Goal: Use online tool/utility: Utilize a website feature to perform a specific function

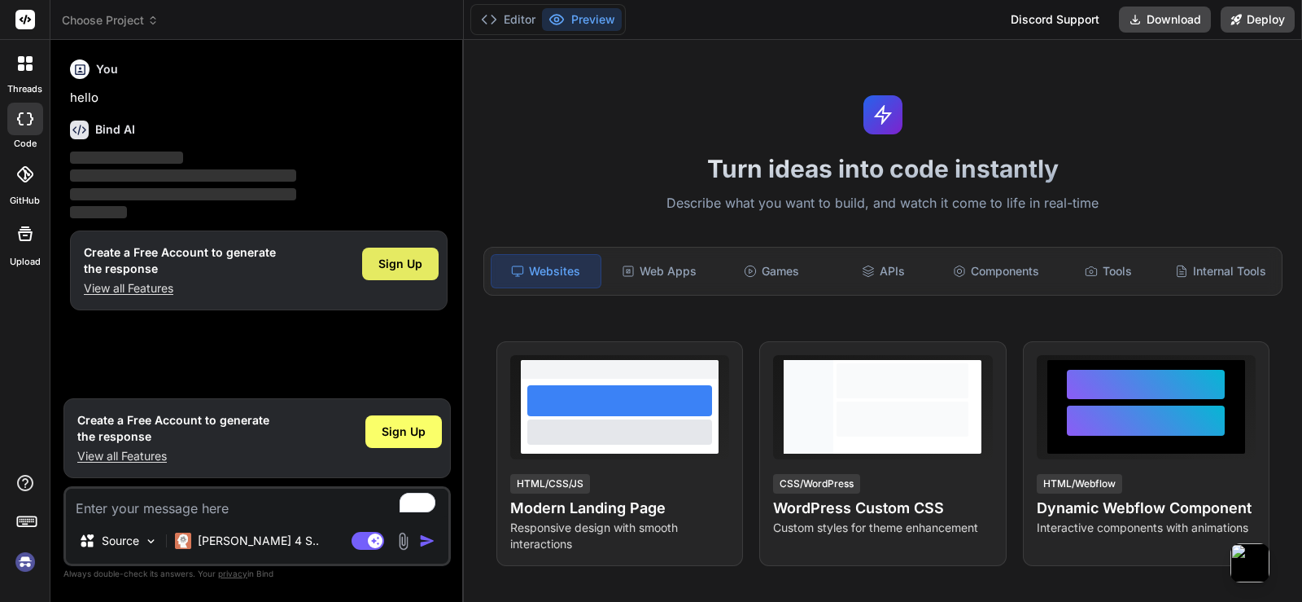
click at [414, 252] on div "Sign Up" at bounding box center [400, 263] width 77 height 33
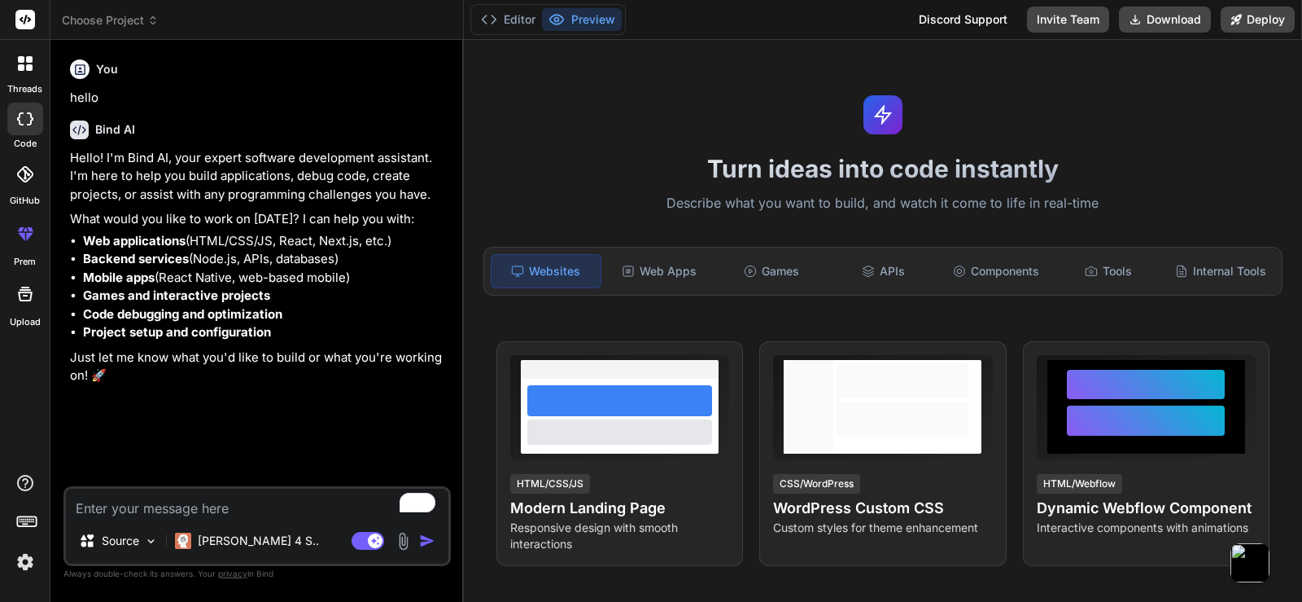
click at [199, 510] on textarea "To enrich screen reader interactions, please activate Accessibility in Grammarl…" at bounding box center [257, 502] width 383 height 29
click at [142, 542] on div "Source" at bounding box center [118, 540] width 92 height 33
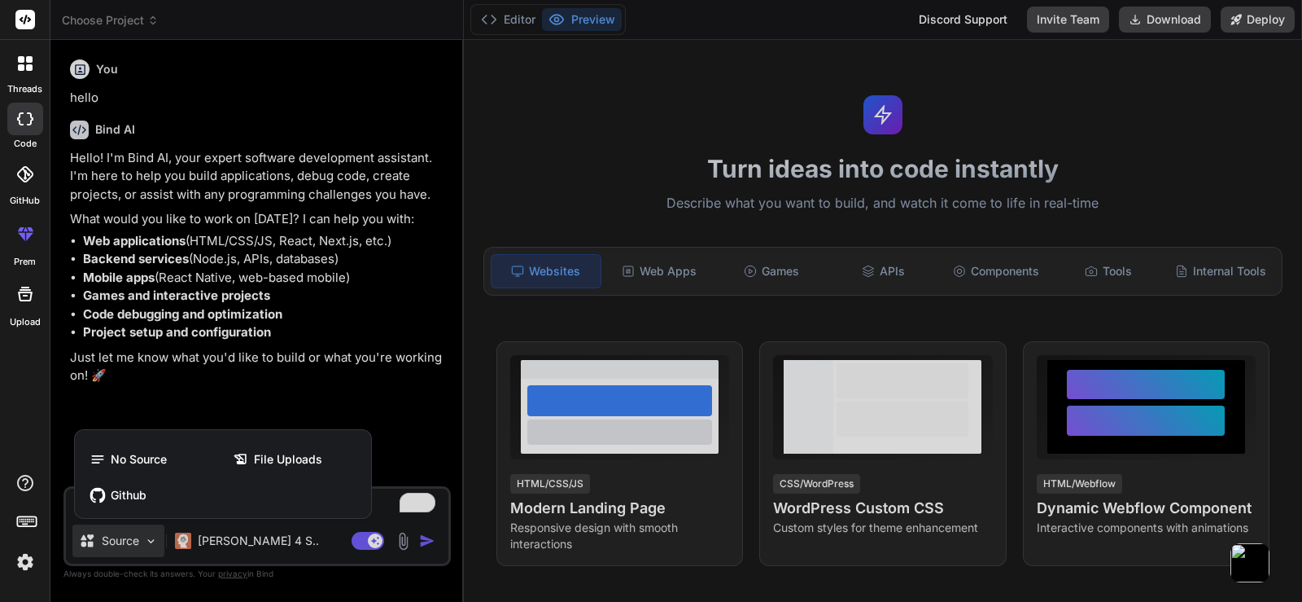
click at [307, 532] on div at bounding box center [651, 301] width 1302 height 602
type textarea "x"
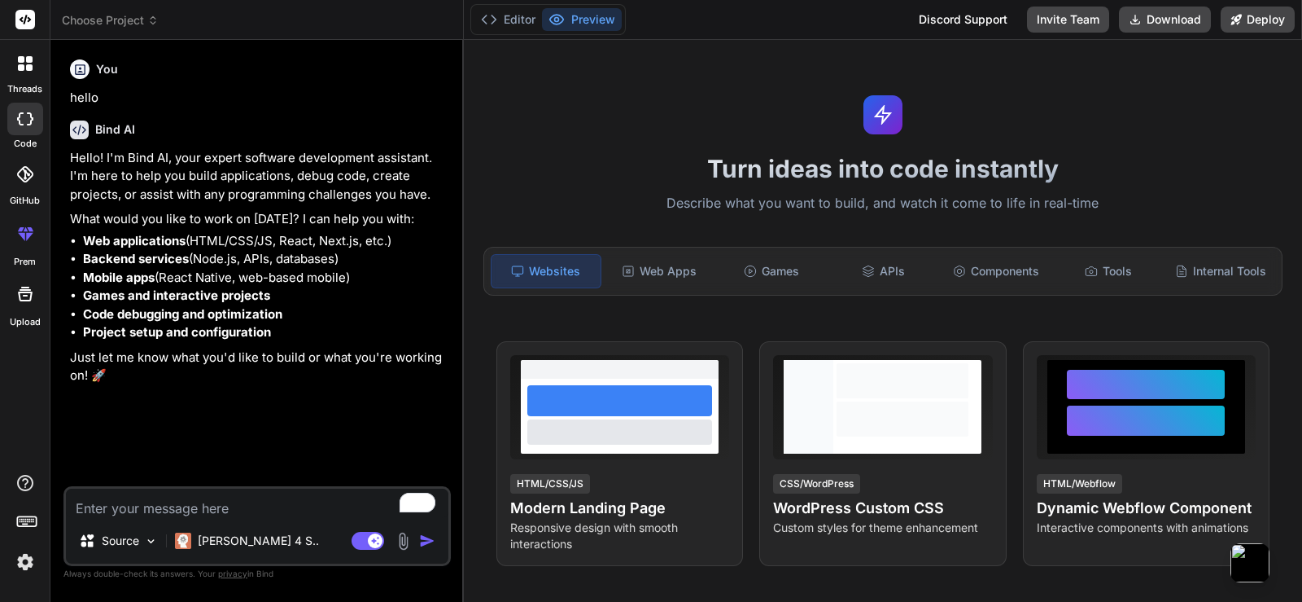
click at [297, 513] on textarea "To enrich screen reader interactions, please activate Accessibility in Grammarl…" at bounding box center [257, 502] width 383 height 29
type textarea "i"
type textarea "x"
type textarea "if"
type textarea "x"
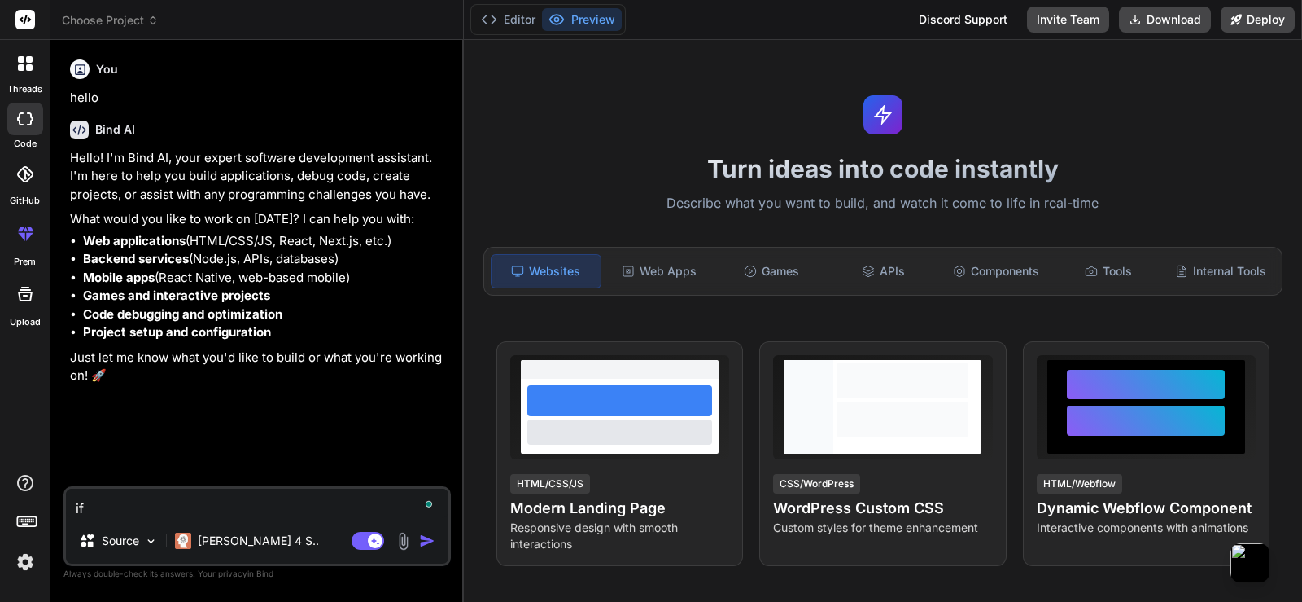
type textarea "if"
type textarea "x"
type textarea "if i"
type textarea "x"
type textarea "if i"
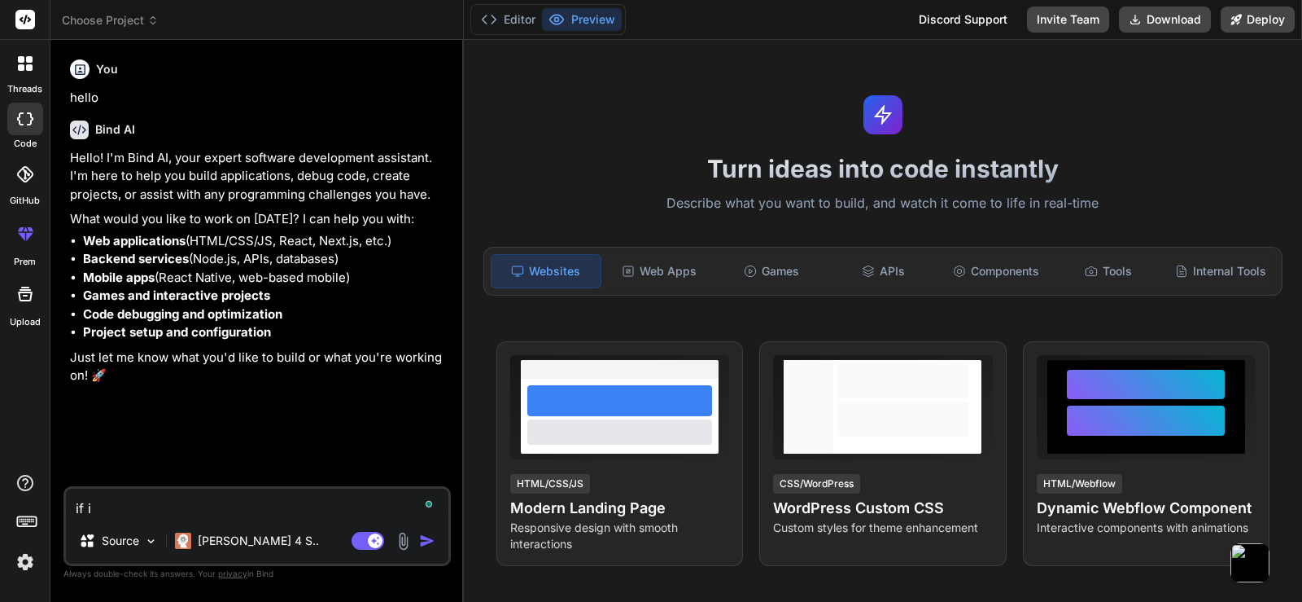
type textarea "x"
type textarea "if i g"
type textarea "x"
type textarea "if i gi"
type textarea "x"
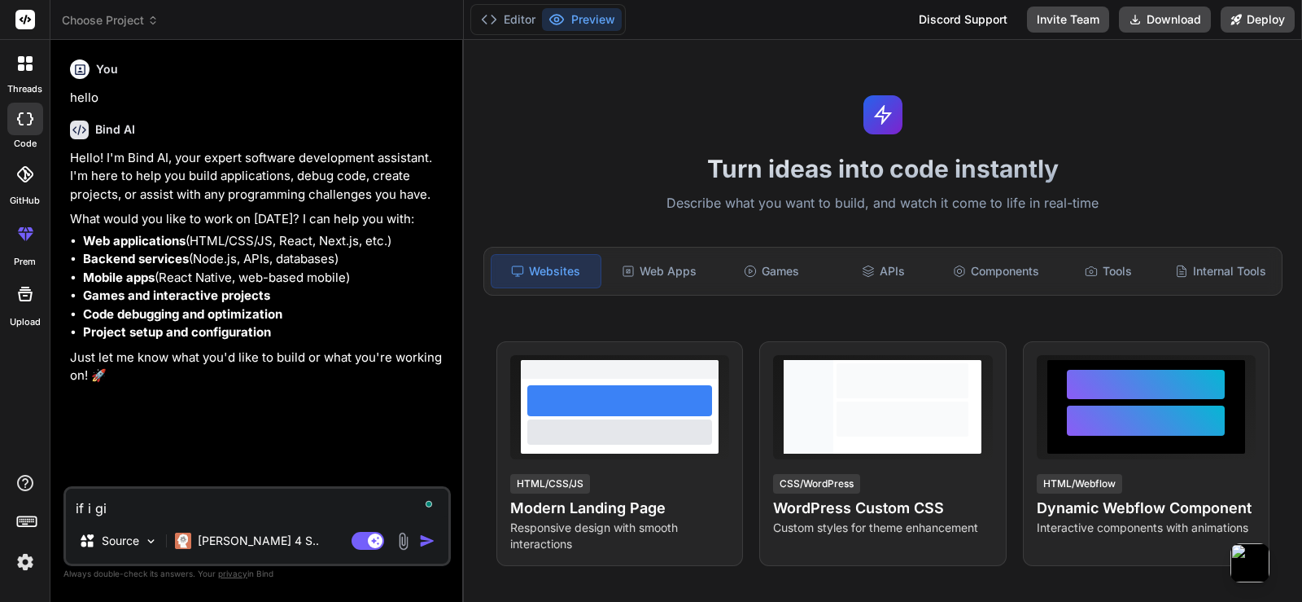
type textarea "if i giv"
type textarea "x"
type textarea "if i give"
type textarea "x"
type textarea "if i give"
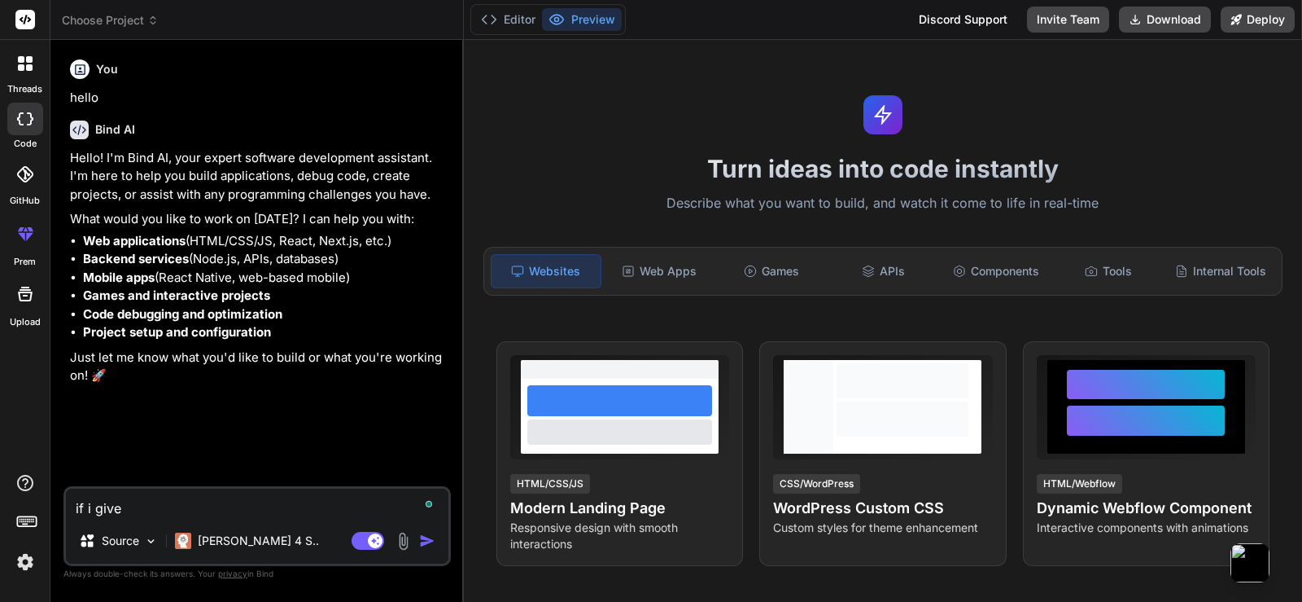
type textarea "x"
type textarea "if i give y"
type textarea "x"
type textarea "if i give yo"
type textarea "x"
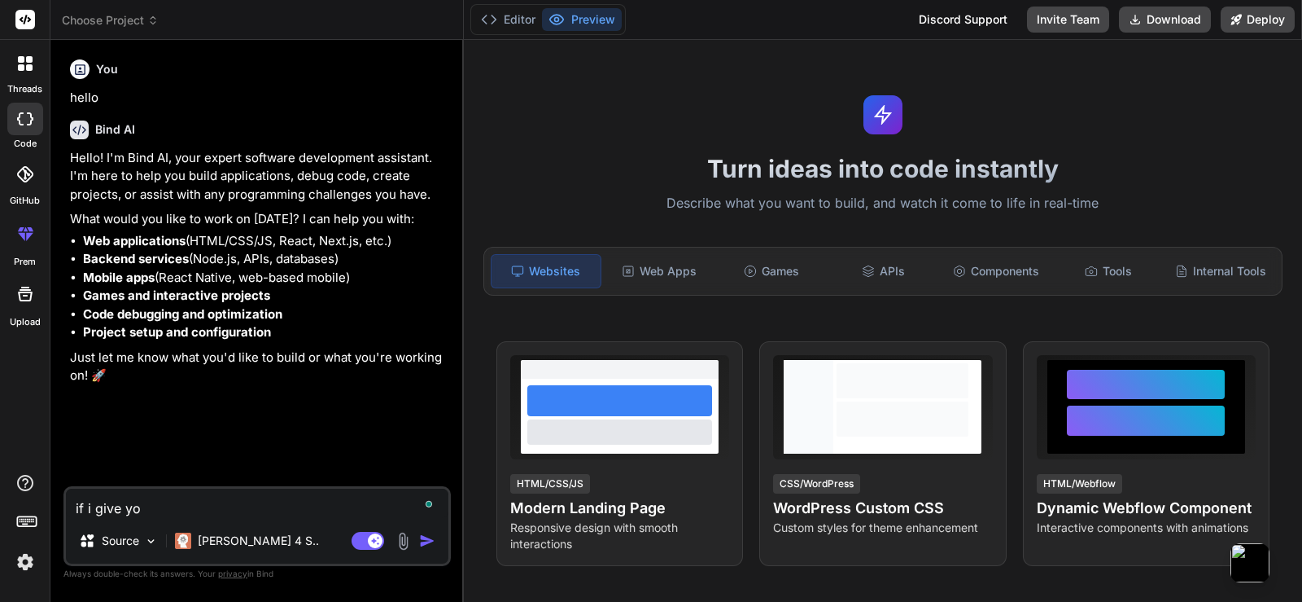
type textarea "if i give you"
type textarea "x"
type textarea "if i give you"
type textarea "x"
type textarea "if i give you y"
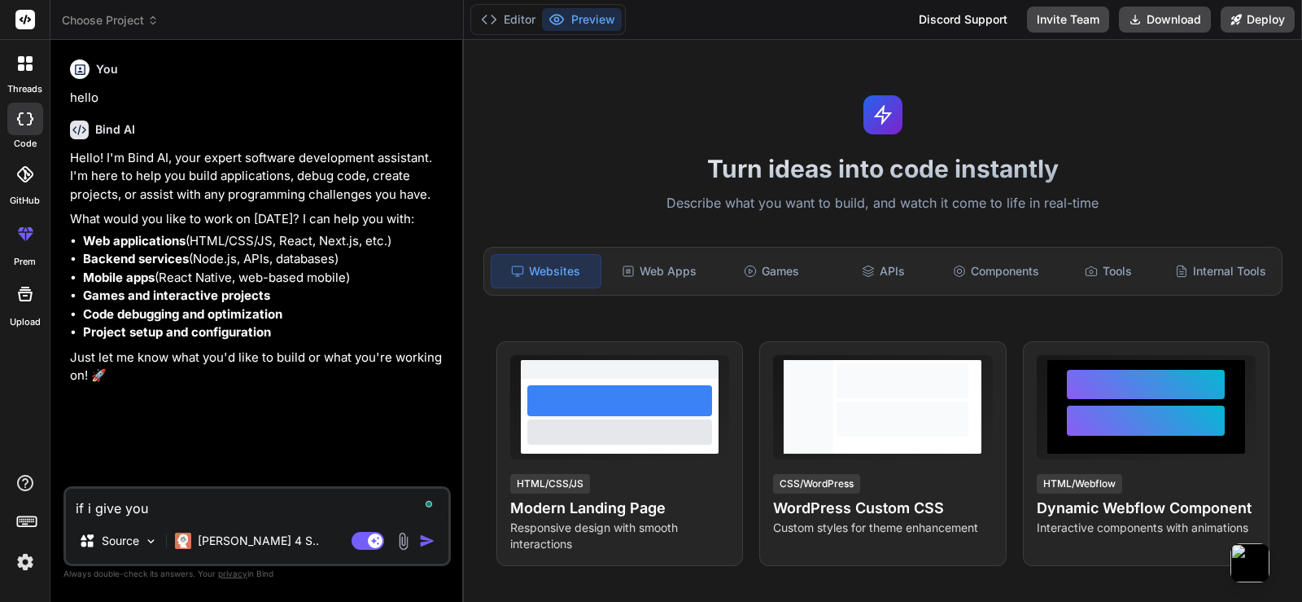
type textarea "x"
type textarea "if i give you yo"
type textarea "x"
type textarea "if i give you you"
type textarea "x"
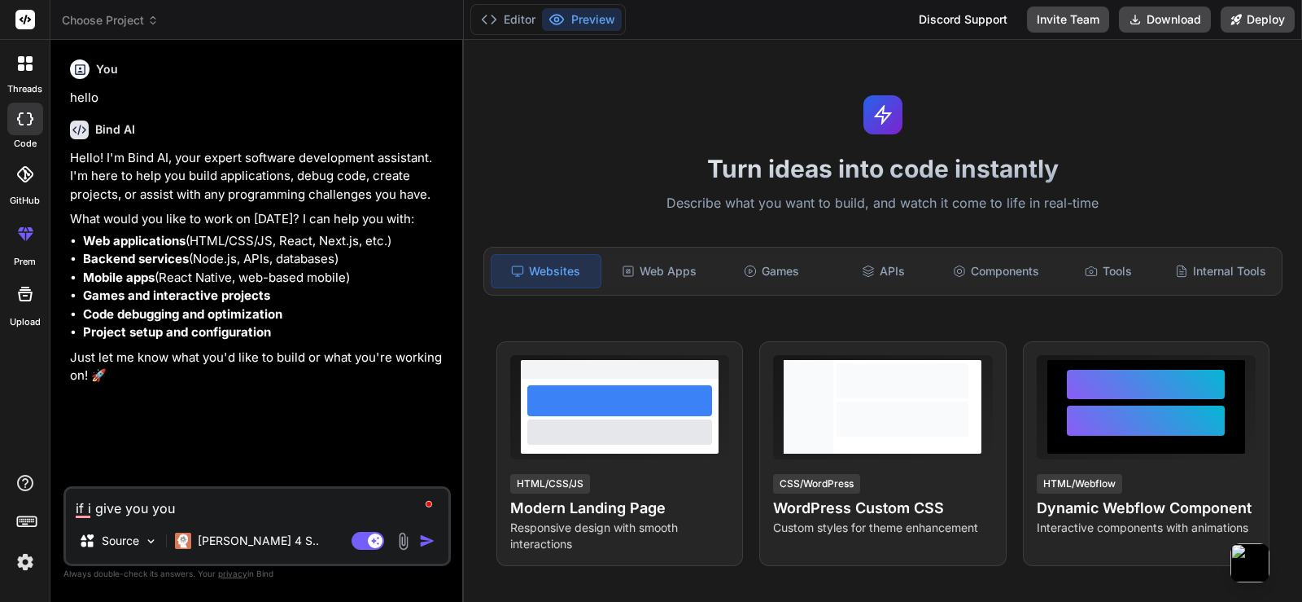
type textarea "if i give you you"
type textarea "x"
type textarea "if i give you you"
type textarea "x"
type textarea "if i give you yout"
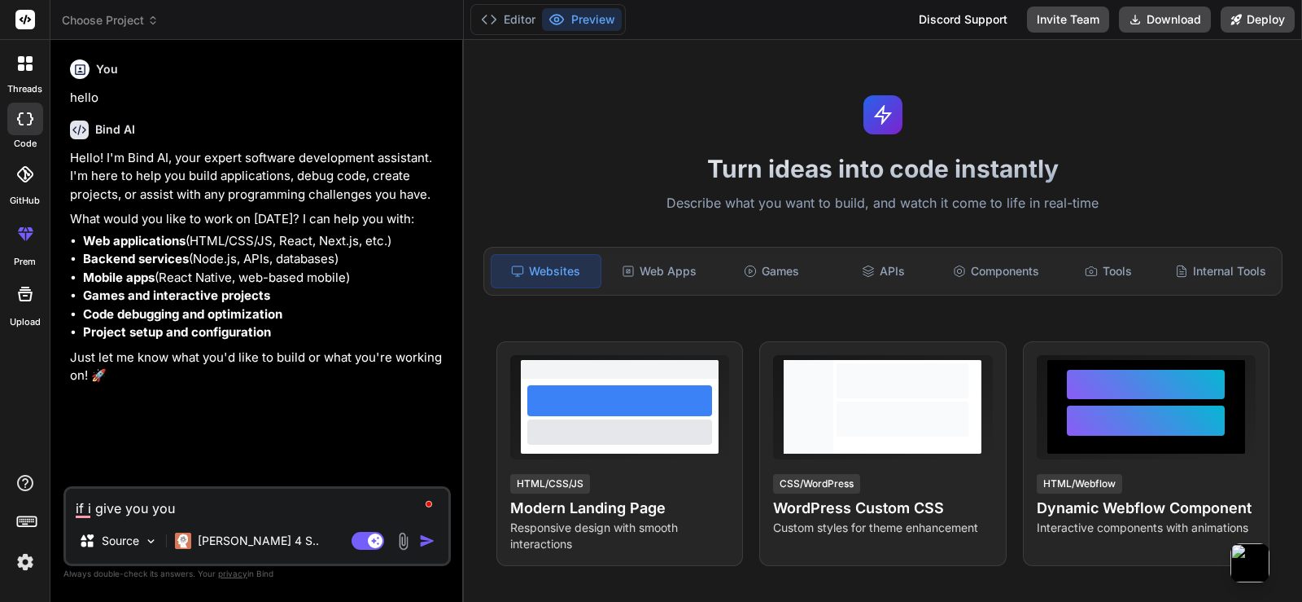
type textarea "x"
type textarea "if i give you youtu"
type textarea "x"
type textarea "if i give you youtub"
type textarea "x"
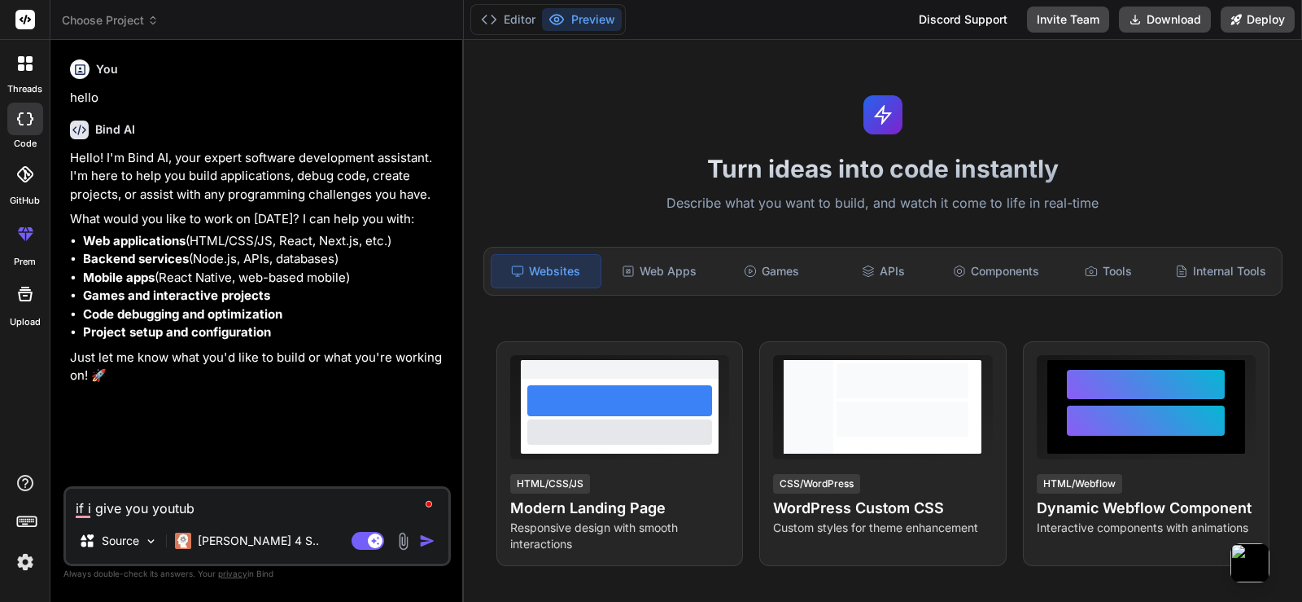
type textarea "if i give you youtube"
type textarea "x"
type textarea "if i give you youtube"
type textarea "x"
type textarea "if i give you youtube c"
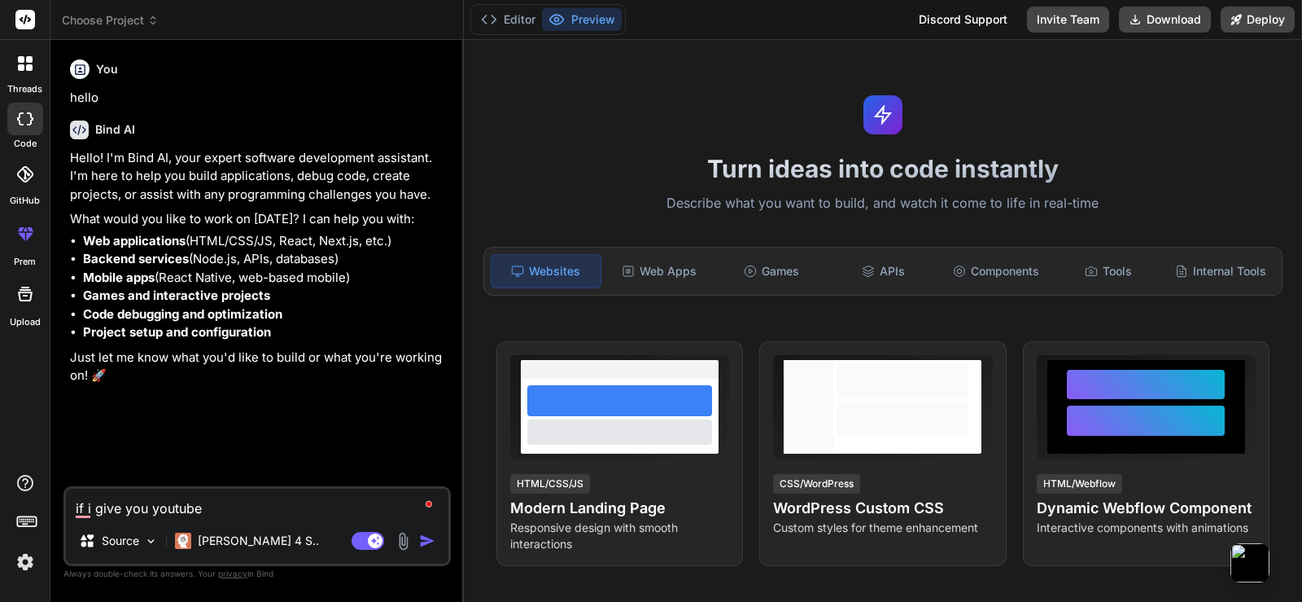
type textarea "x"
type textarea "if i give you youtube ch"
type textarea "x"
type textarea "if i give you youtube cha"
type textarea "x"
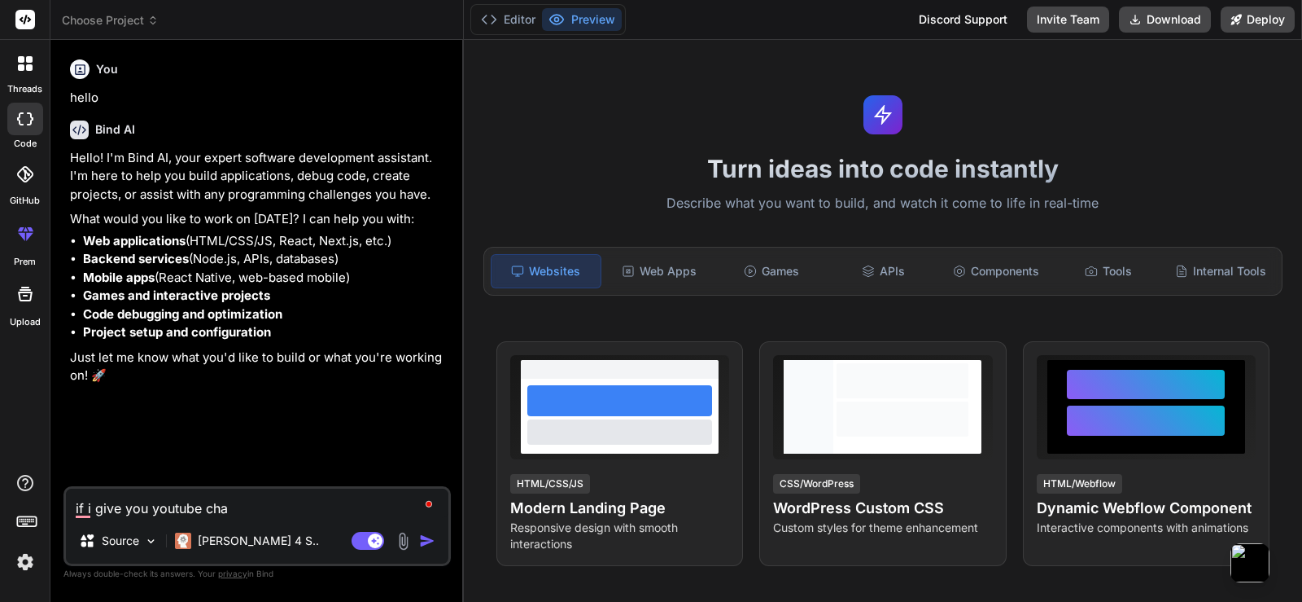
type textarea "if i give you youtube chab"
type textarea "x"
type textarea "if i give you youtube chabb"
type textarea "x"
type textarea "if i give you youtube chab"
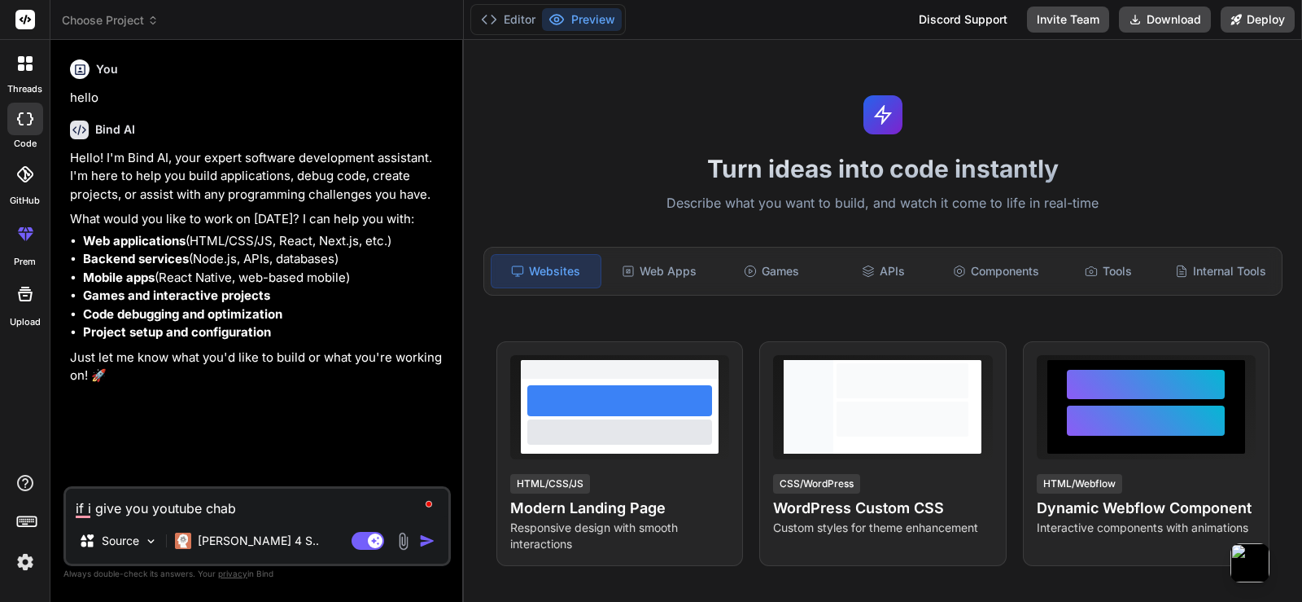
type textarea "x"
type textarea "if i give you youtube cha"
type textarea "x"
type textarea "if i give you youtube [PERSON_NAME]"
type textarea "x"
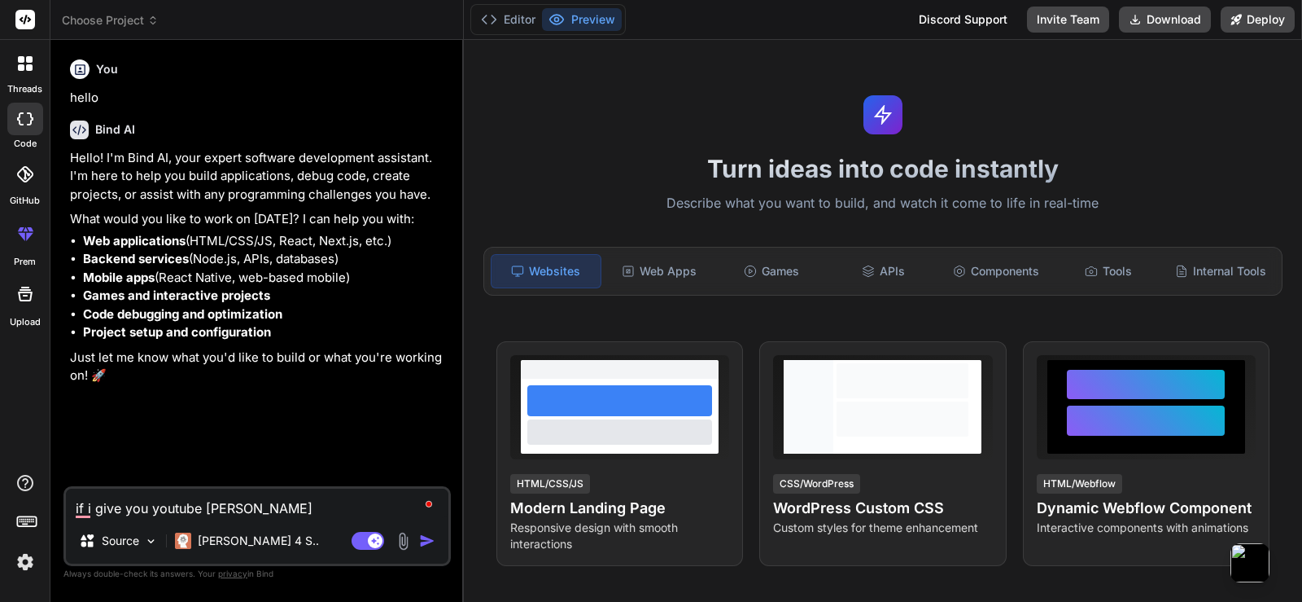
type textarea "if i give you youtube [PERSON_NAME]"
type textarea "x"
type textarea "if i give you youtube channe"
type textarea "x"
type textarea "if i give you youtube channel"
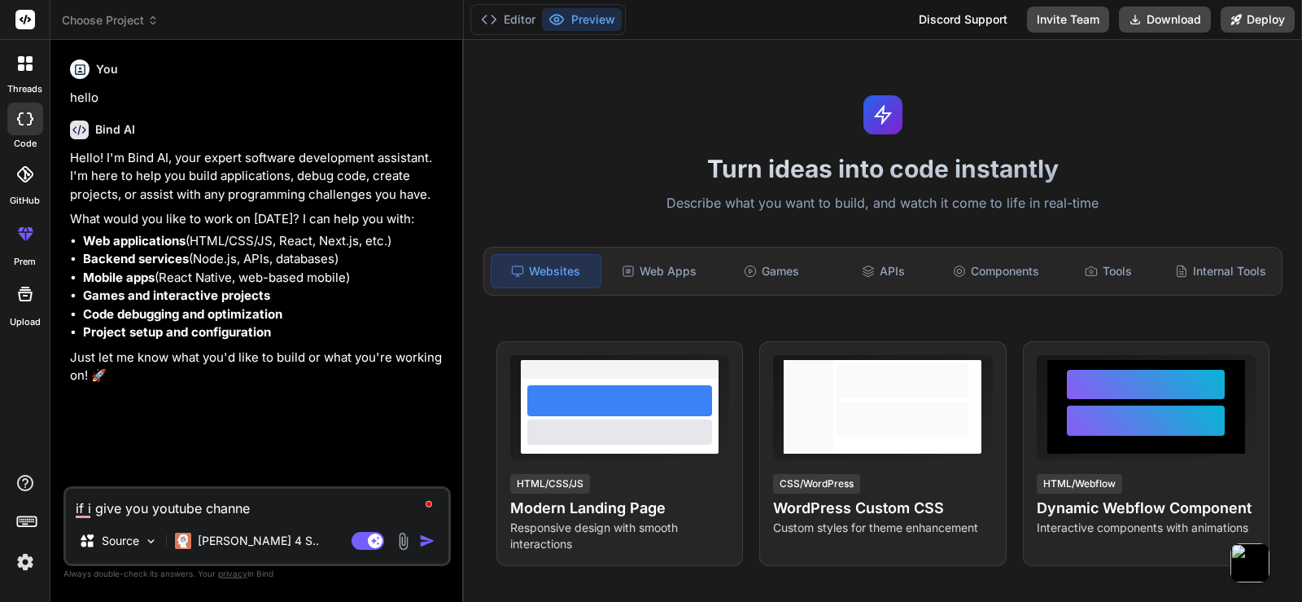
type textarea "x"
type textarea "if i give you youtube channel"
type textarea "x"
type textarea "if i give you youtube channel l"
type textarea "x"
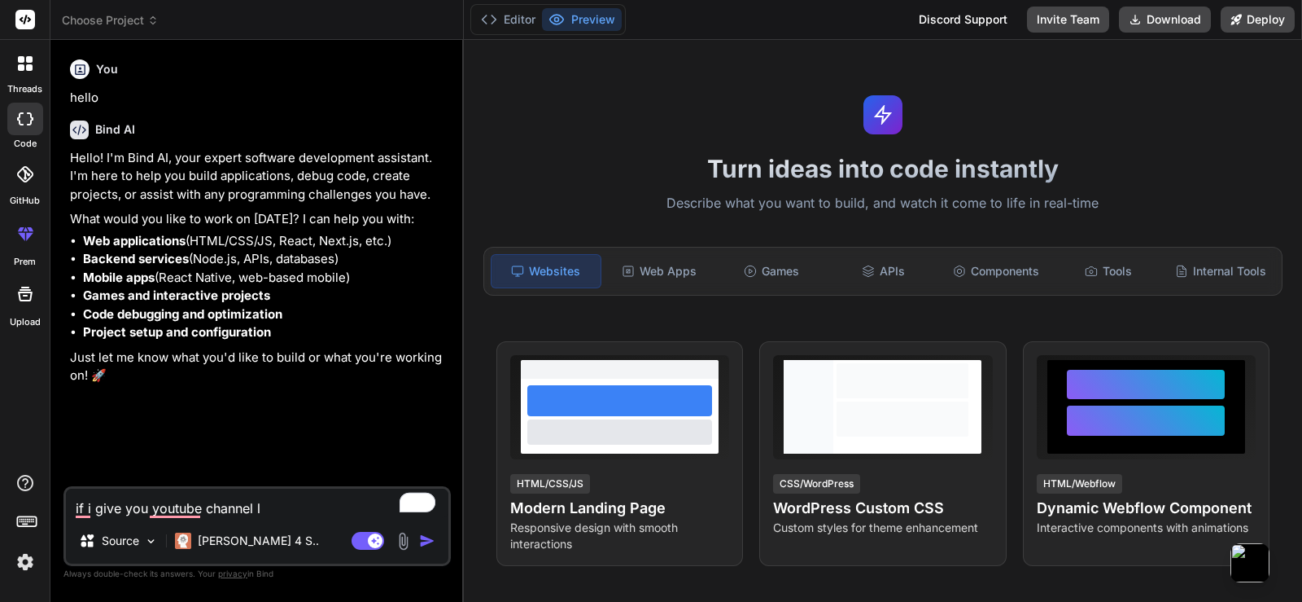
type textarea "if i give you youtube channel"
type textarea "x"
type textarea "if i give you youtube channel"
type textarea "x"
type textarea "if i give you youtube channe"
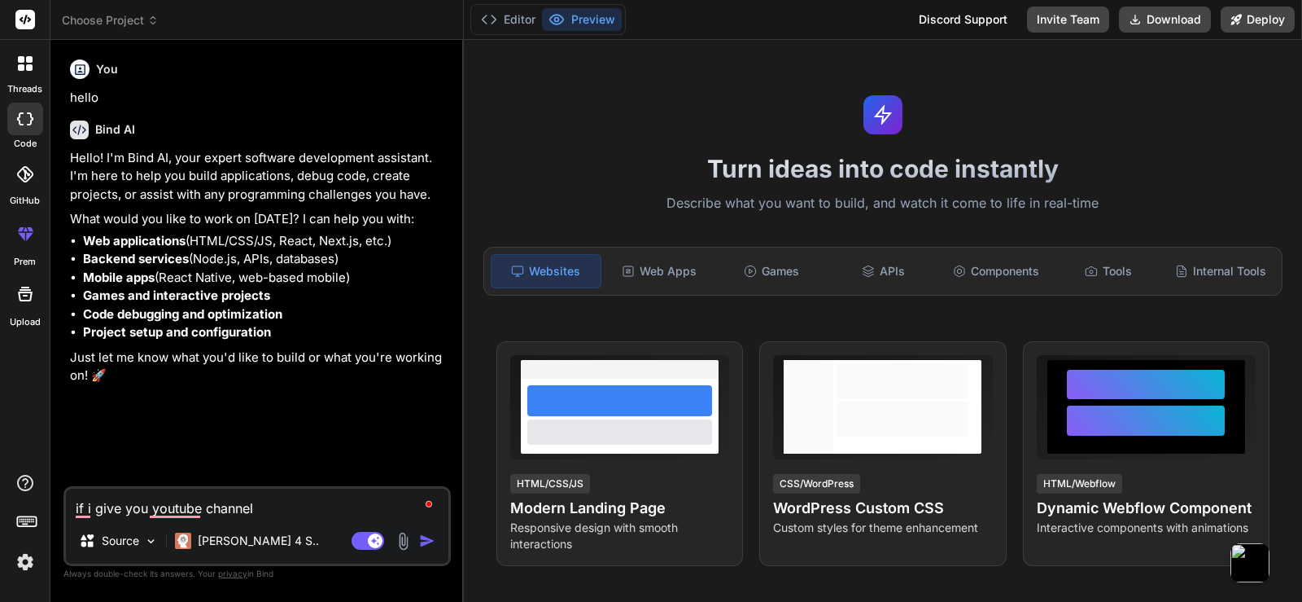
type textarea "x"
type textarea "if i give you youtube [PERSON_NAME]"
type textarea "x"
type textarea "if i give you youtube [PERSON_NAME]"
type textarea "x"
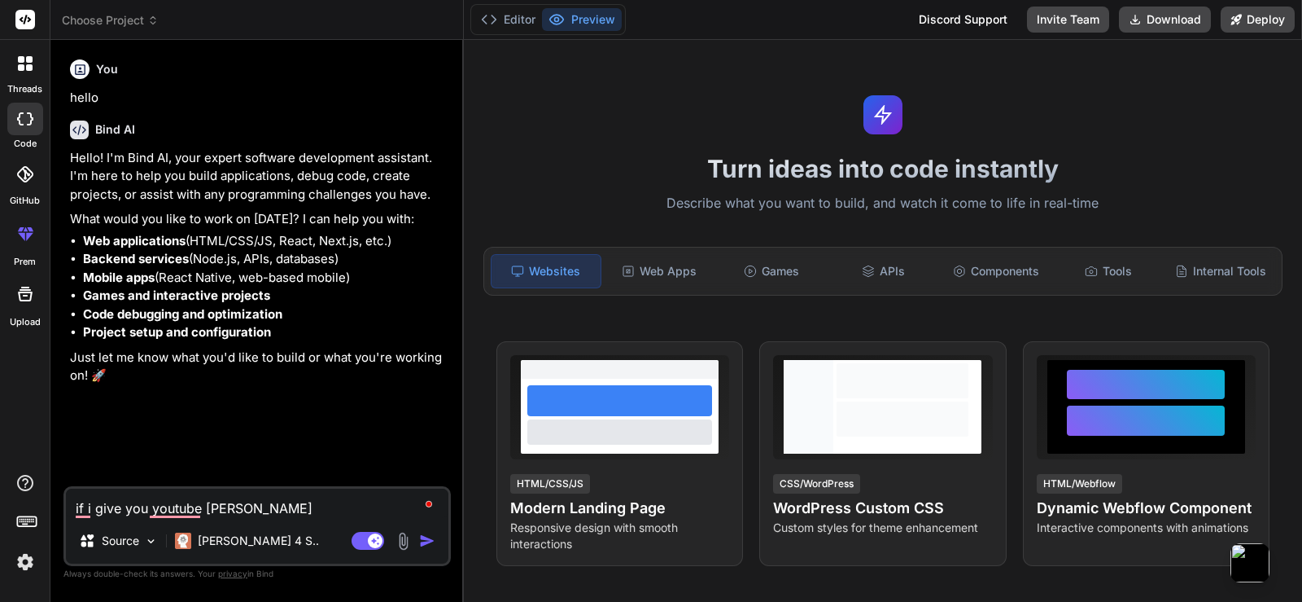
type textarea "if i give you youtube cha"
type textarea "x"
type textarea "if i give you youtube ch"
type textarea "x"
type textarea "if i give you youtube c"
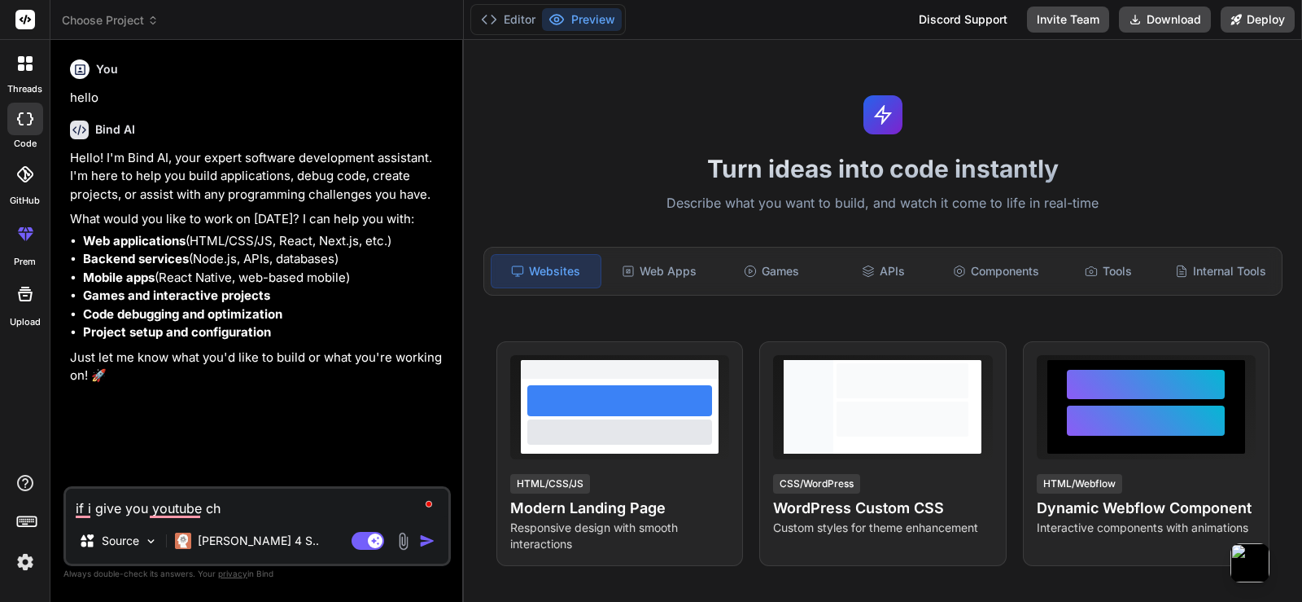
type textarea "x"
type textarea "if i give you youtube"
type textarea "x"
type textarea "if i give you youtube l"
type textarea "x"
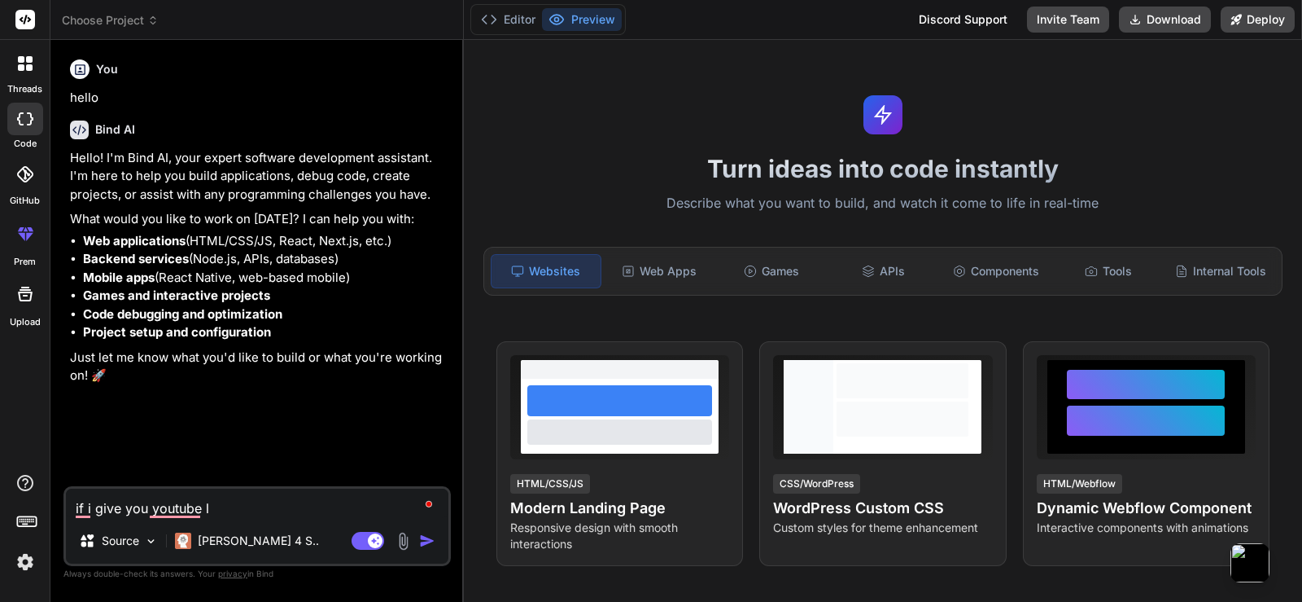
type textarea "if i give you youtube li"
type textarea "x"
type textarea "if i give you youtube [PERSON_NAME]"
type textarea "x"
type textarea "if i give you youtube link"
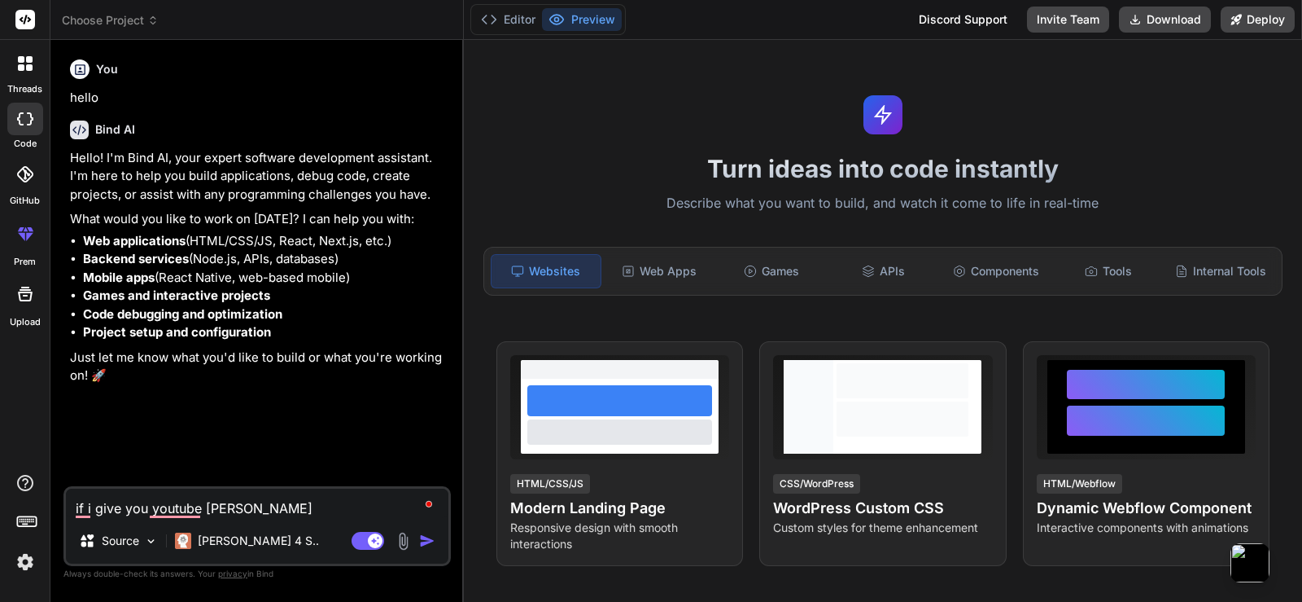
type textarea "x"
type textarea "if i give you youtube link"
type textarea "x"
type textarea "if i give you youtube link j"
type textarea "x"
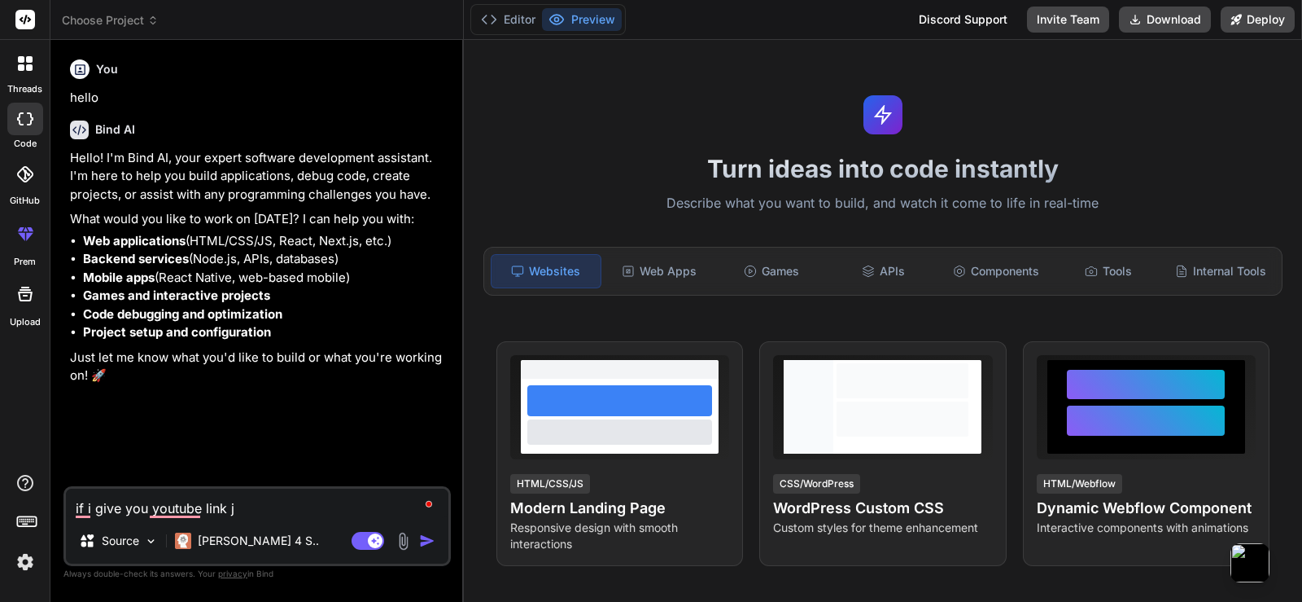
type textarea "if i give you youtube link js"
type textarea "x"
type textarea "if i give you youtube link jsu"
type textarea "x"
type textarea "if i give you youtube link jsut"
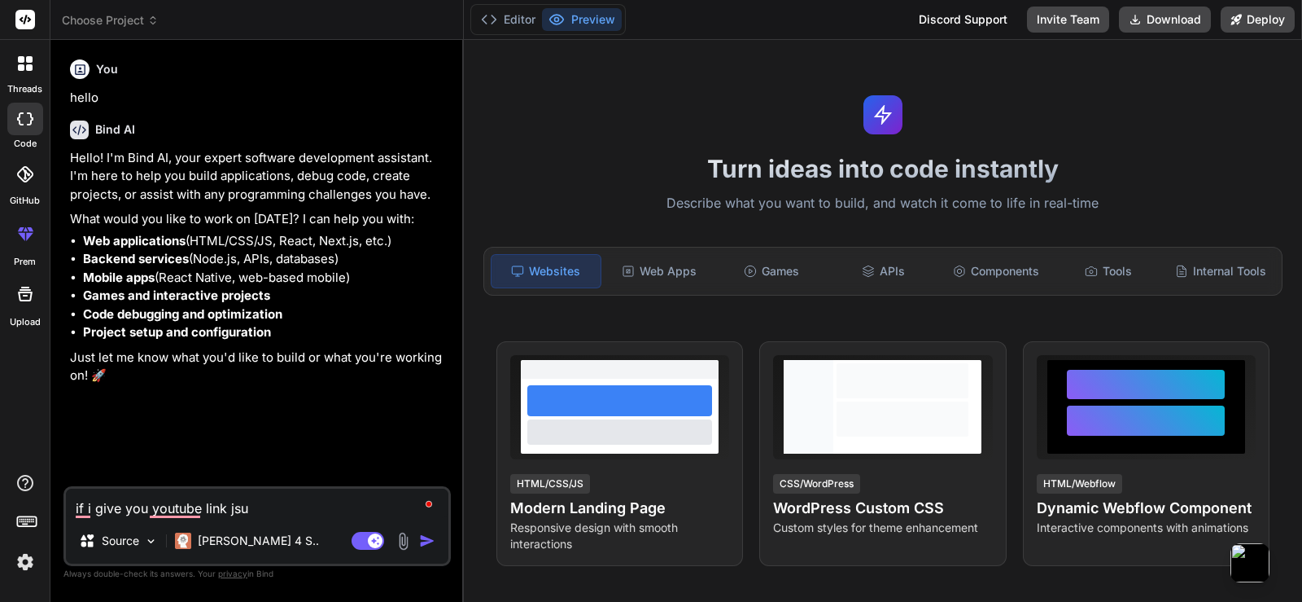
type textarea "x"
type textarea "if i give you youtube link jsut"
type textarea "x"
type textarea "if i give you youtube link jsut l"
type textarea "x"
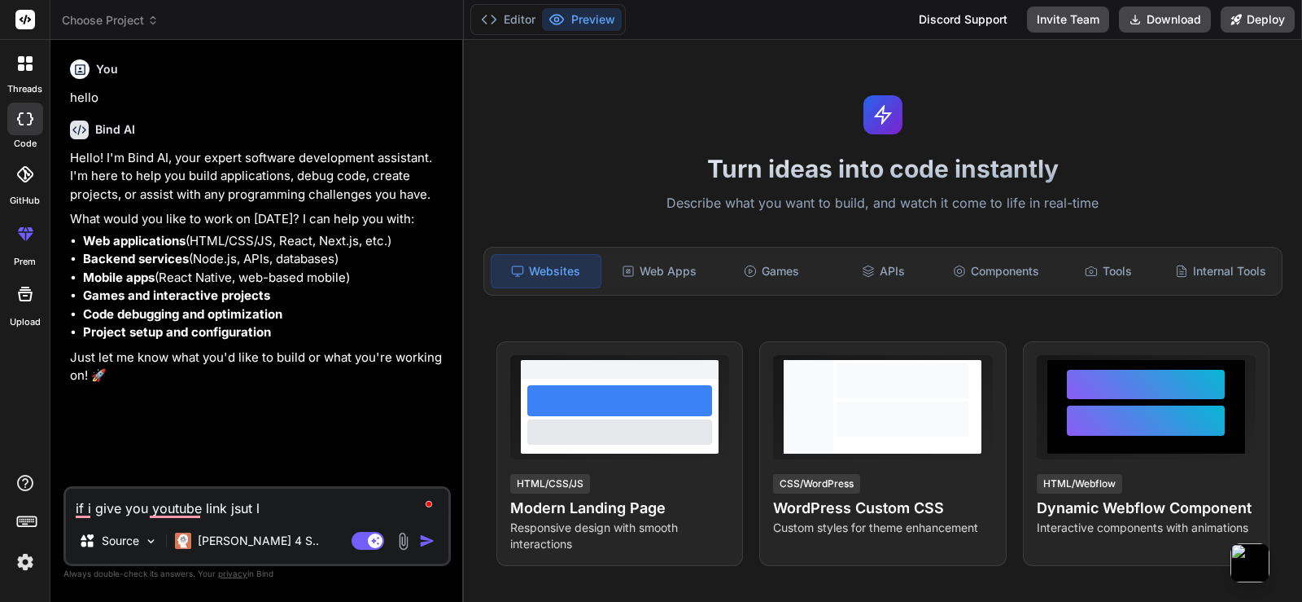
type textarea "if i give you youtube link jsut li"
type textarea "x"
type textarea "if i give you youtube link jsut lik"
type textarea "x"
type textarea "if i give you youtube link jsut like"
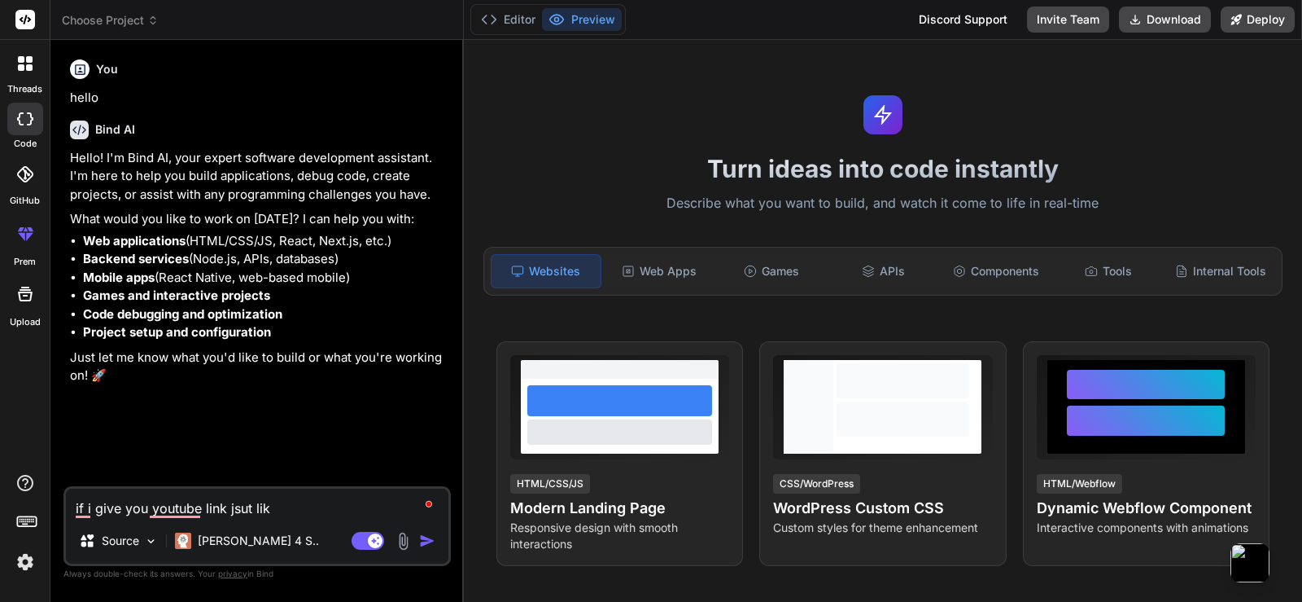
type textarea "x"
type textarea "if i give you youtube link jsut like"
type textarea "x"
type textarea "if i give you youtube link jsut like t"
type textarea "x"
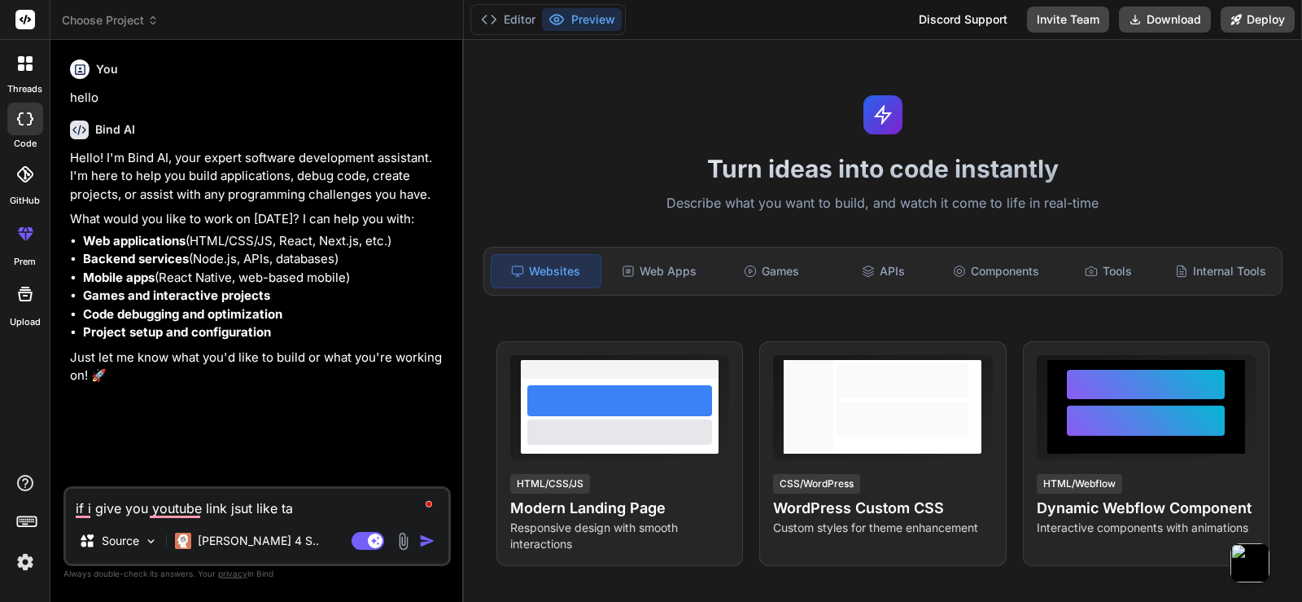
type textarea "if i give you youtube link jsut like tah"
type textarea "x"
type textarea "if i give you youtube link jsut like taht"
type textarea "x"
type textarea "if i give you youtube link jsut like taht"
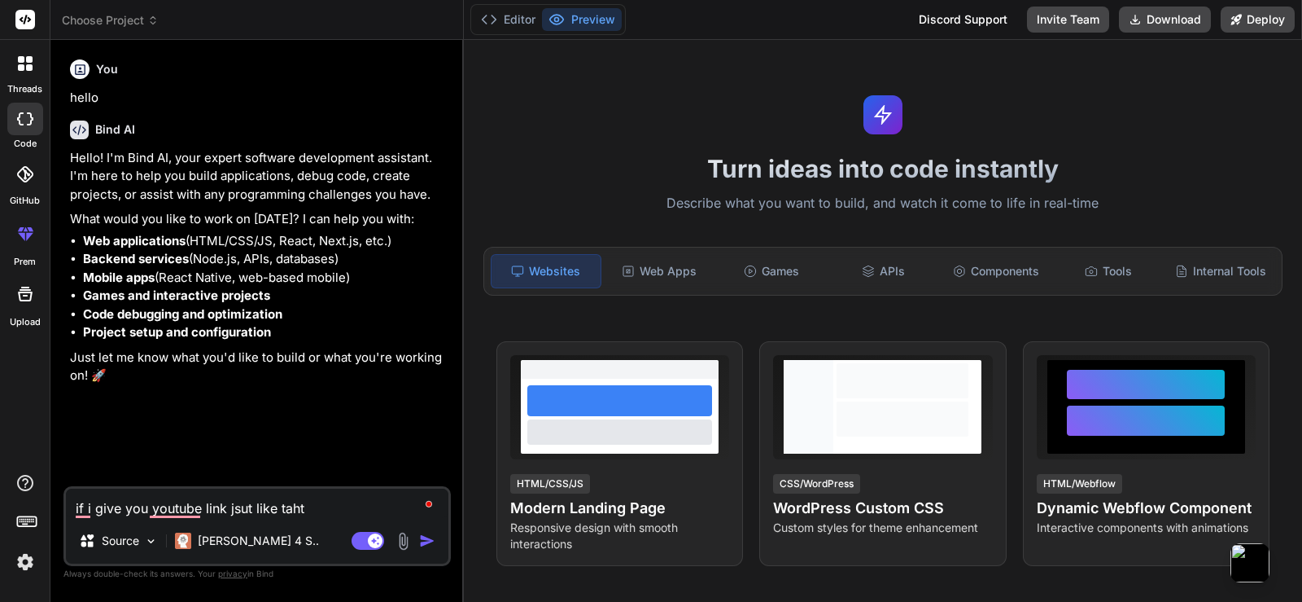
type textarea "x"
type textarea "if i give you youtube link jsut like taht"
type textarea "x"
type textarea "if i give you youtube link jsut like tah"
type textarea "x"
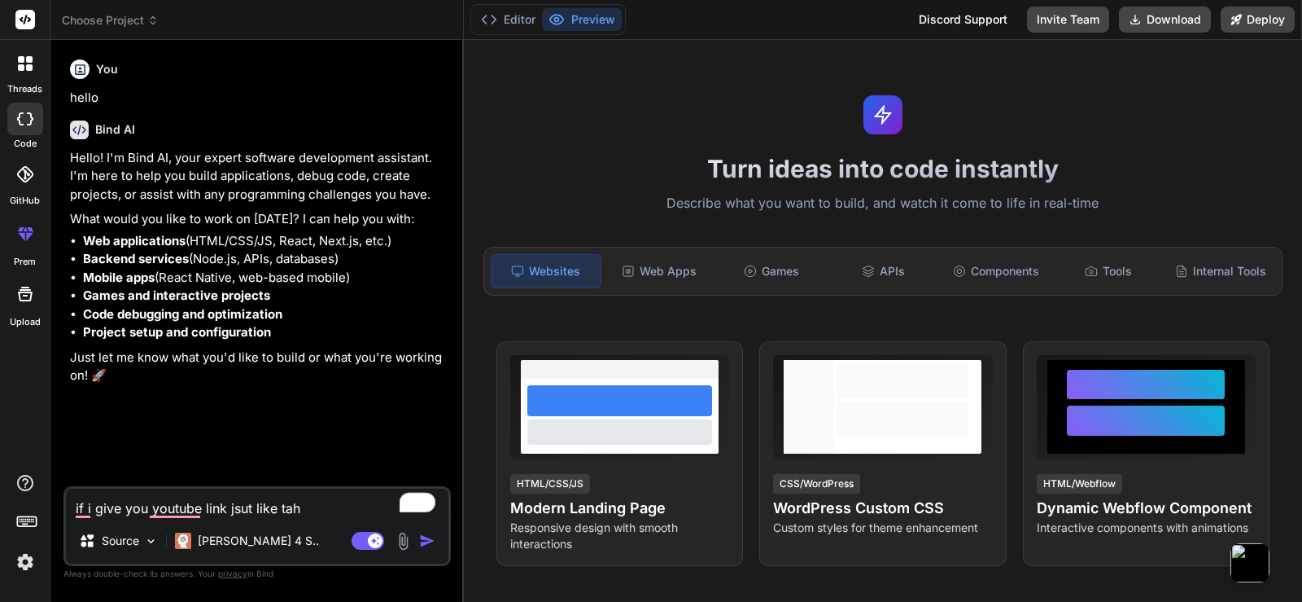
type textarea "if i give you youtube link jsut like ta"
type textarea "x"
type textarea "if i give you youtube link jsut like t"
type textarea "x"
type textarea "if i give you youtube link jsut like th"
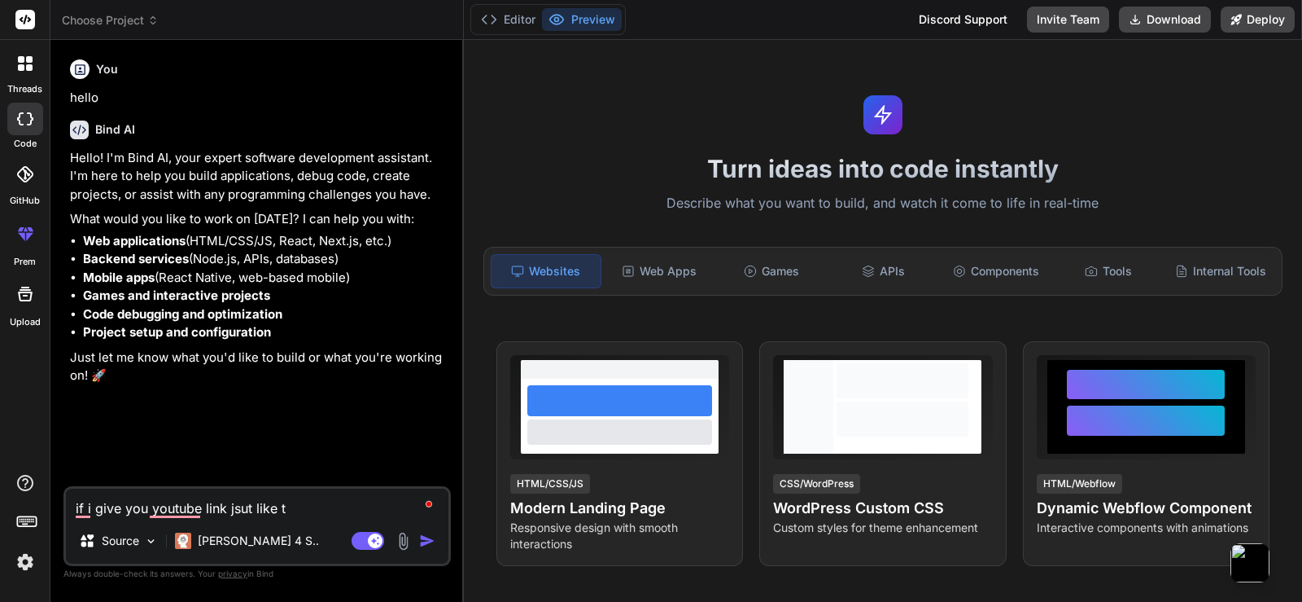
type textarea "x"
type textarea "if i give you youtube link jsut like tha"
type textarea "x"
type textarea "if i give you youtube link jsut like that"
type textarea "x"
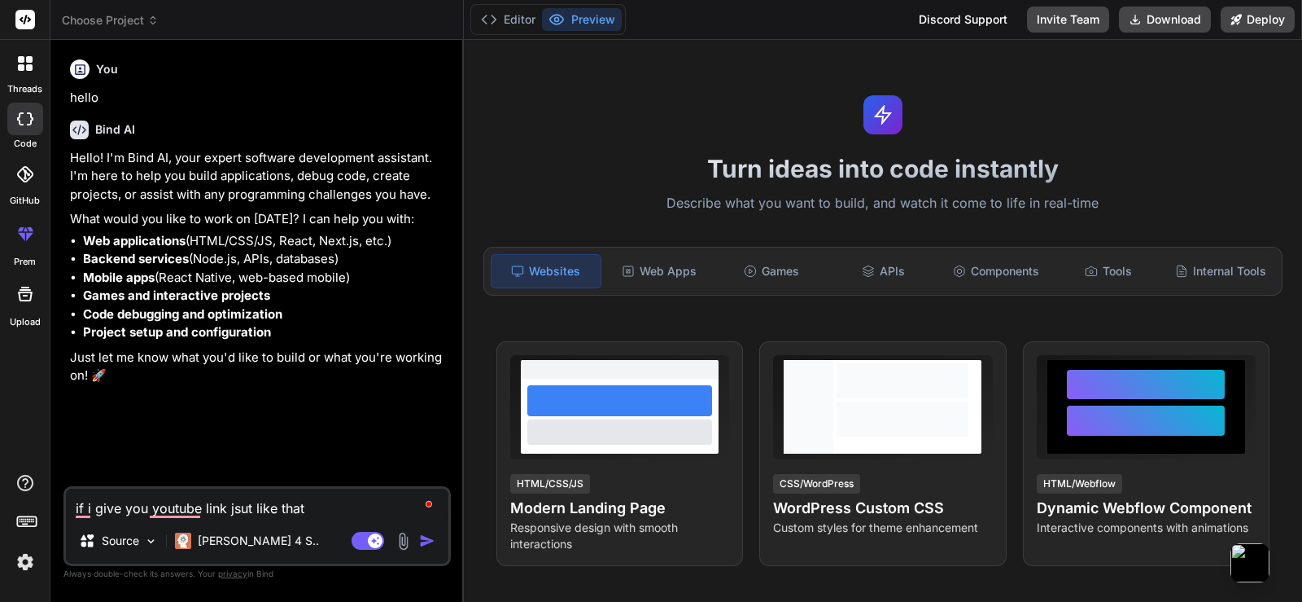
type textarea "if i give you youtube link jsut like that"
type textarea "x"
type textarea "if i give you youtube link jsut like that a"
type textarea "x"
type textarea "if i give you youtube link jsut like that ap"
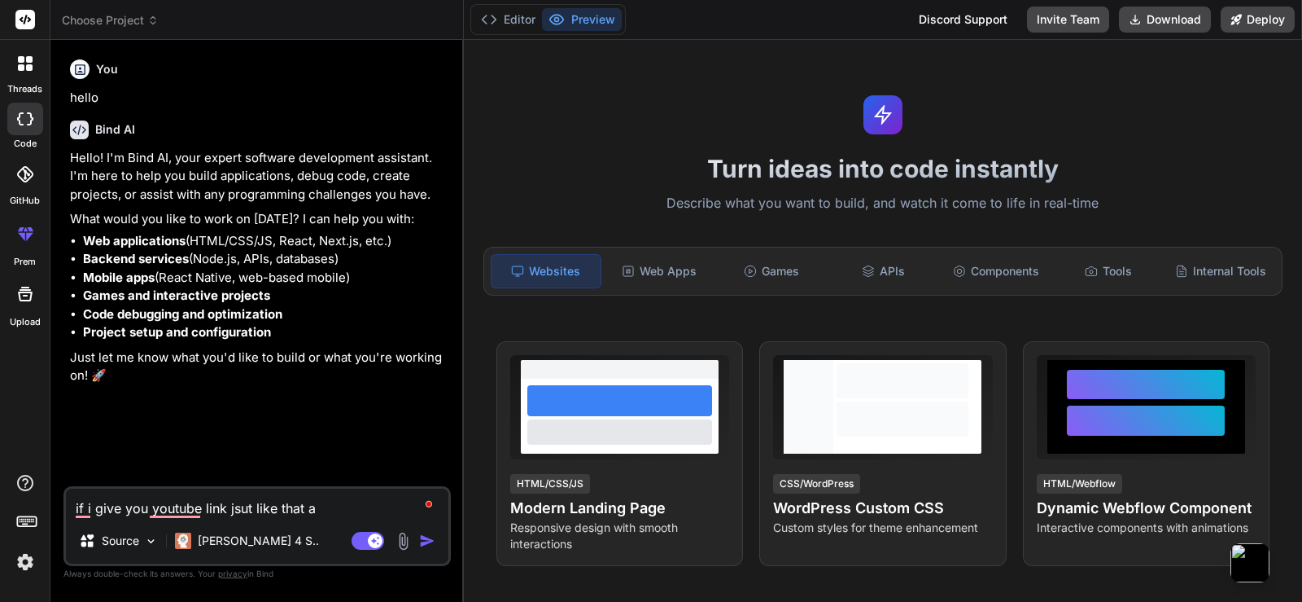
type textarea "x"
type textarea "if i give you youtube link jsut like that app"
type textarea "x"
type textarea "if i give you youtube link jsut like that app"
type textarea "x"
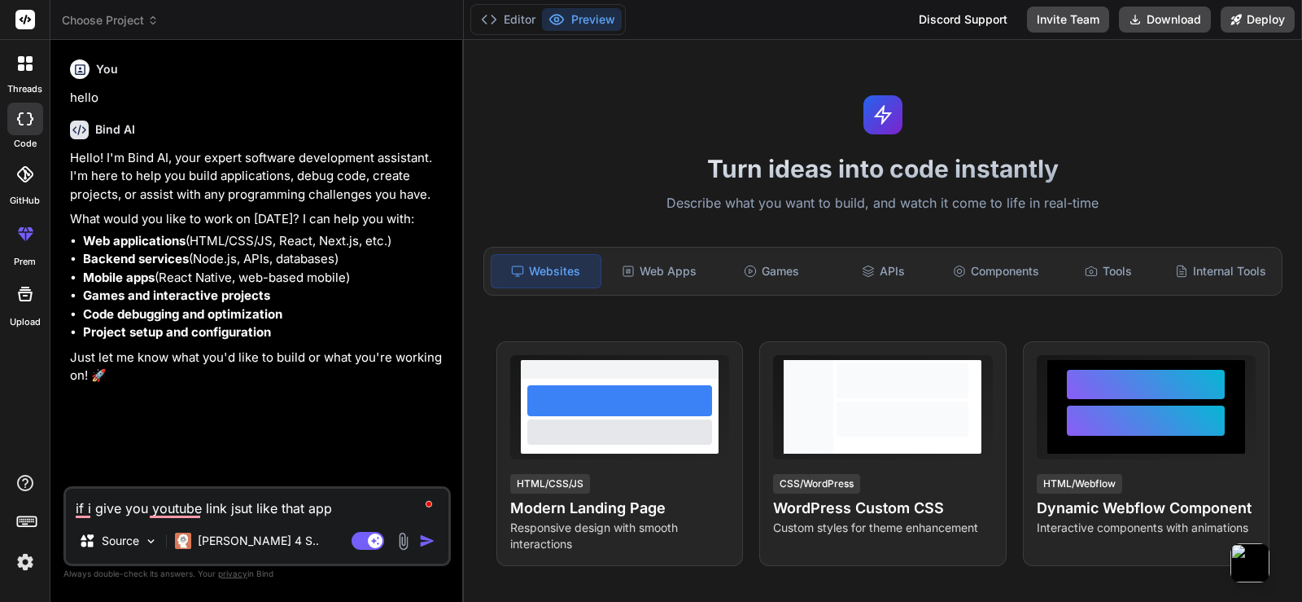
type textarea "if i give you youtube link jsut like that app c"
type textarea "x"
type textarea "if i give you youtube link jsut like that app ca"
type textarea "x"
type textarea "if i give you youtube link jsut like that app can"
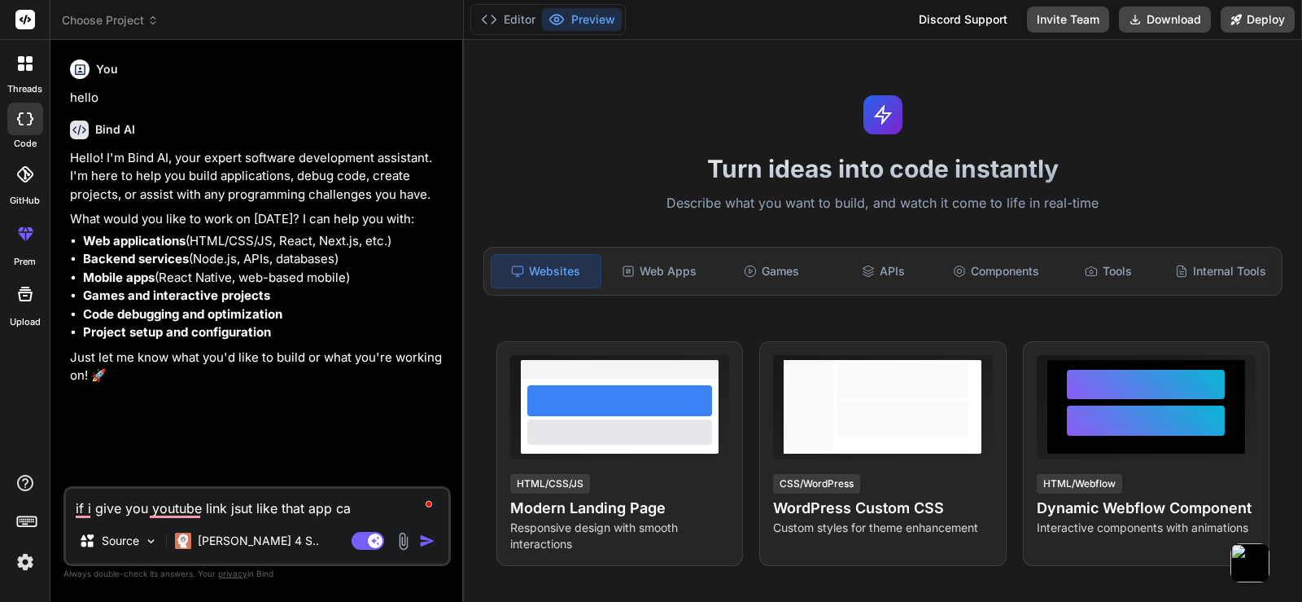
type textarea "x"
type textarea "if i give you youtube link jsut like that app can"
type textarea "x"
type textarea "if i give you youtube link jsut like that app can b"
type textarea "x"
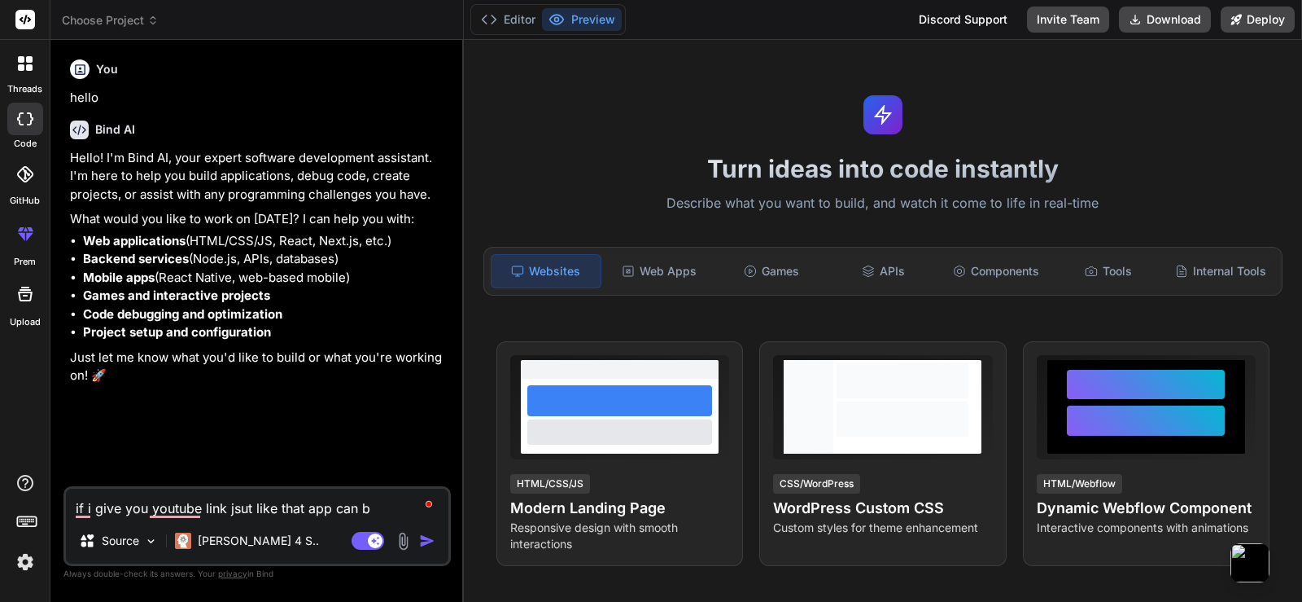
type textarea "if i give you youtube link jsut like that app can be"
type textarea "x"
type textarea "if i give you youtube link jsut like that app can be"
type textarea "x"
type textarea "if i give you youtube link jsut like that app can be r"
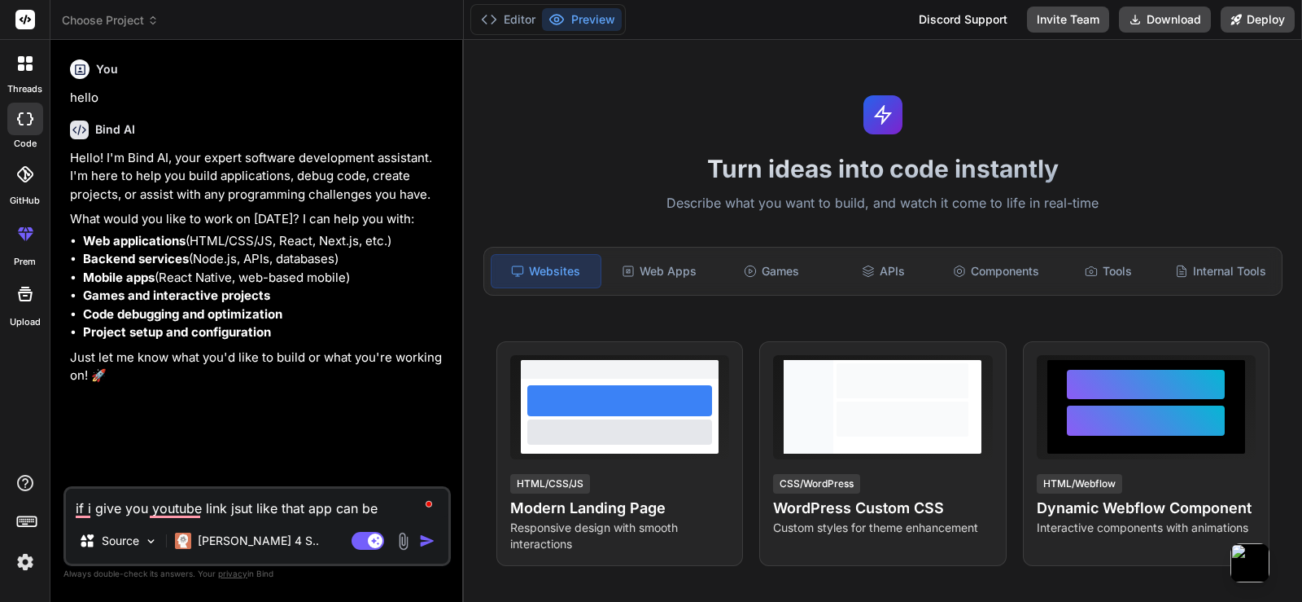
type textarea "x"
type textarea "if i give you youtube link jsut like that app can be re"
type textarea "x"
type textarea "if i give you youtube link jsut like that app can be rea"
type textarea "x"
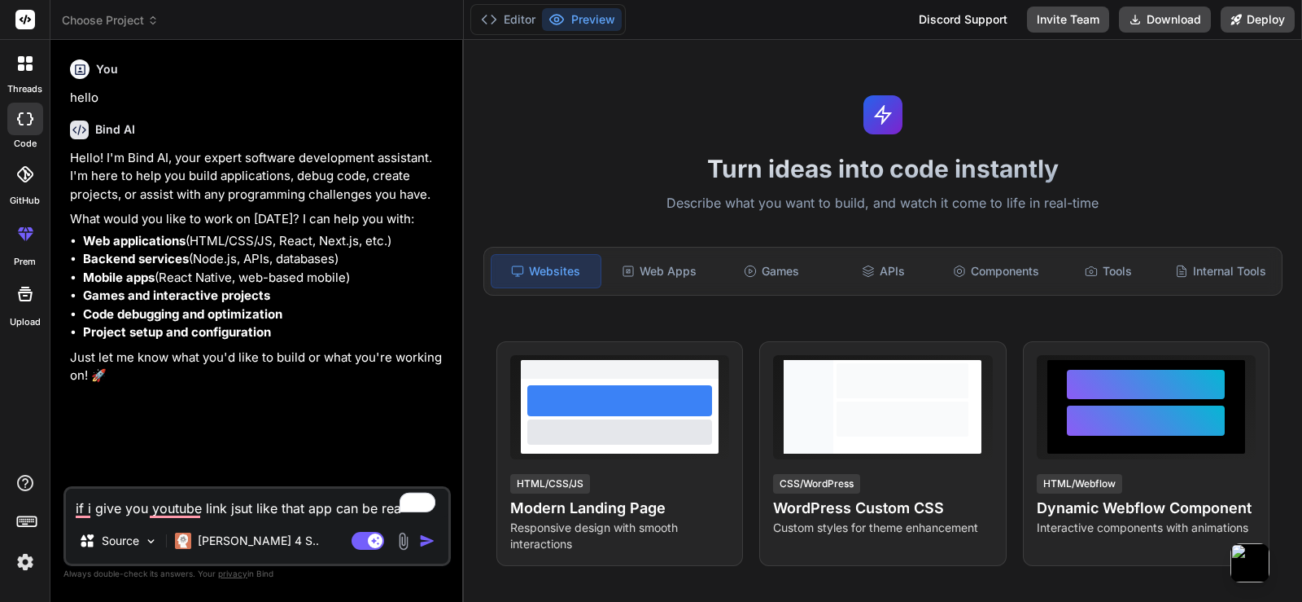
type textarea "if i give you youtube link jsut like that app can be read"
type textarea "x"
type textarea "if i give you youtube link jsut like that app can be ready"
type textarea "x"
type textarea "if i give you youtube link jsut like that app can be ready"
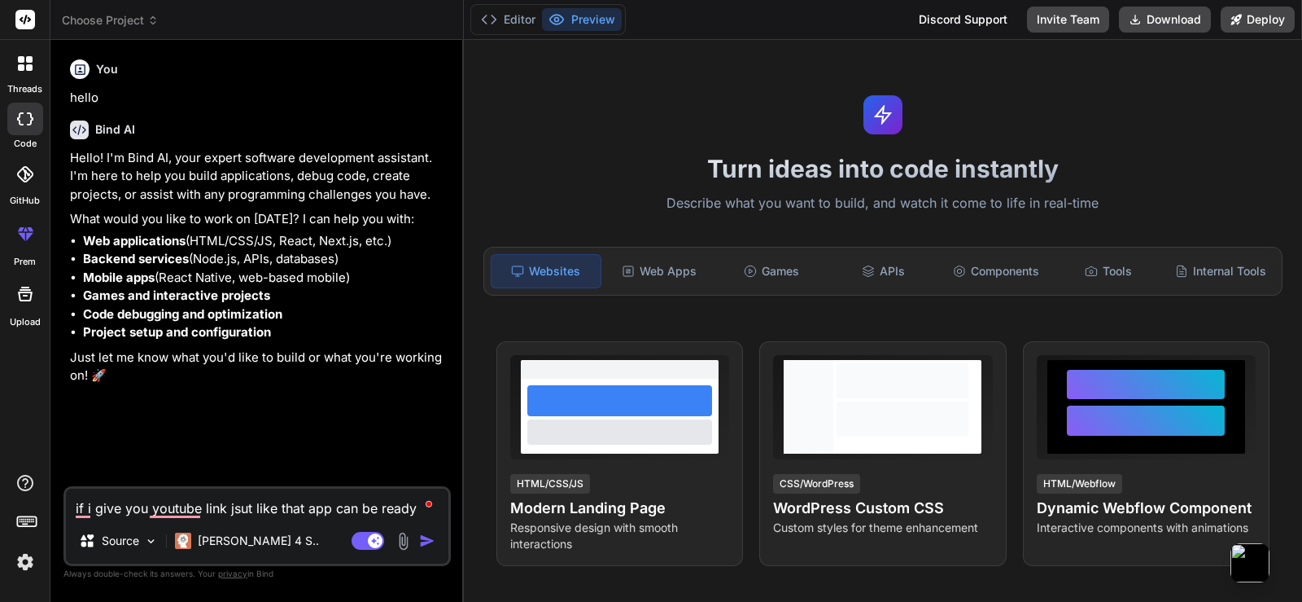
type textarea "x"
type textarea "if i give you youtube link jsut like that app can be ready n"
type textarea "x"
type textarea "if i give you youtube link jsut like that app can be ready ny"
type textarea "x"
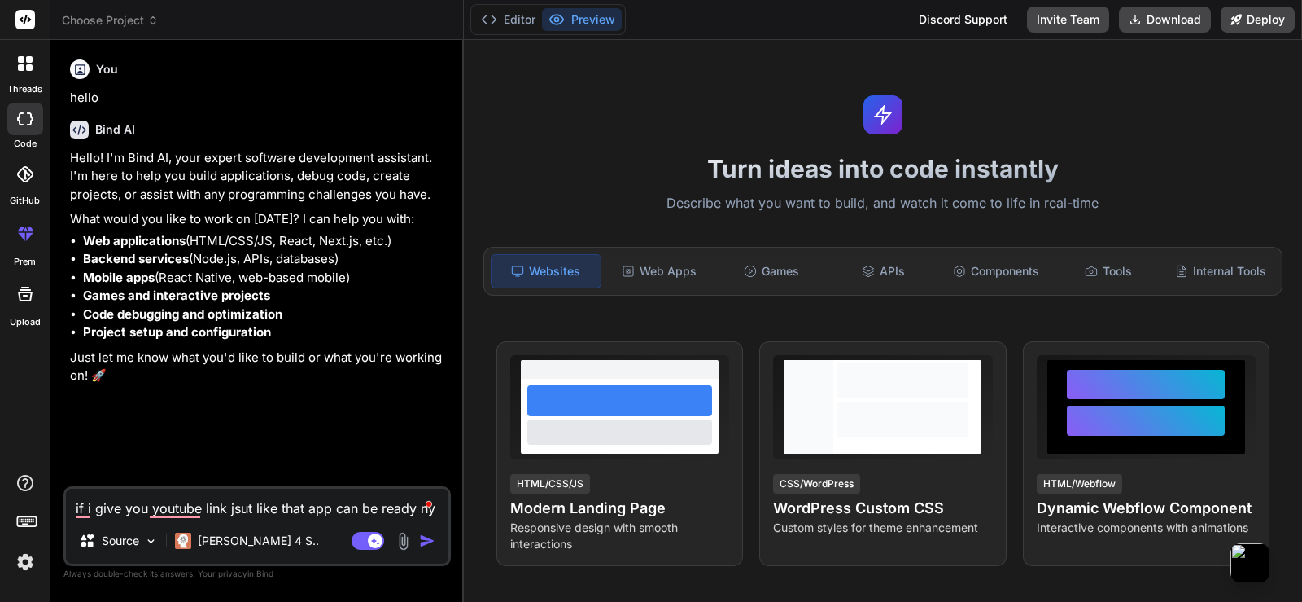
type textarea "if i give you youtube link jsut like that app can be ready ny"
type textarea "x"
type textarea "if i give you youtube link jsut like that app can be ready ny y"
type textarea "x"
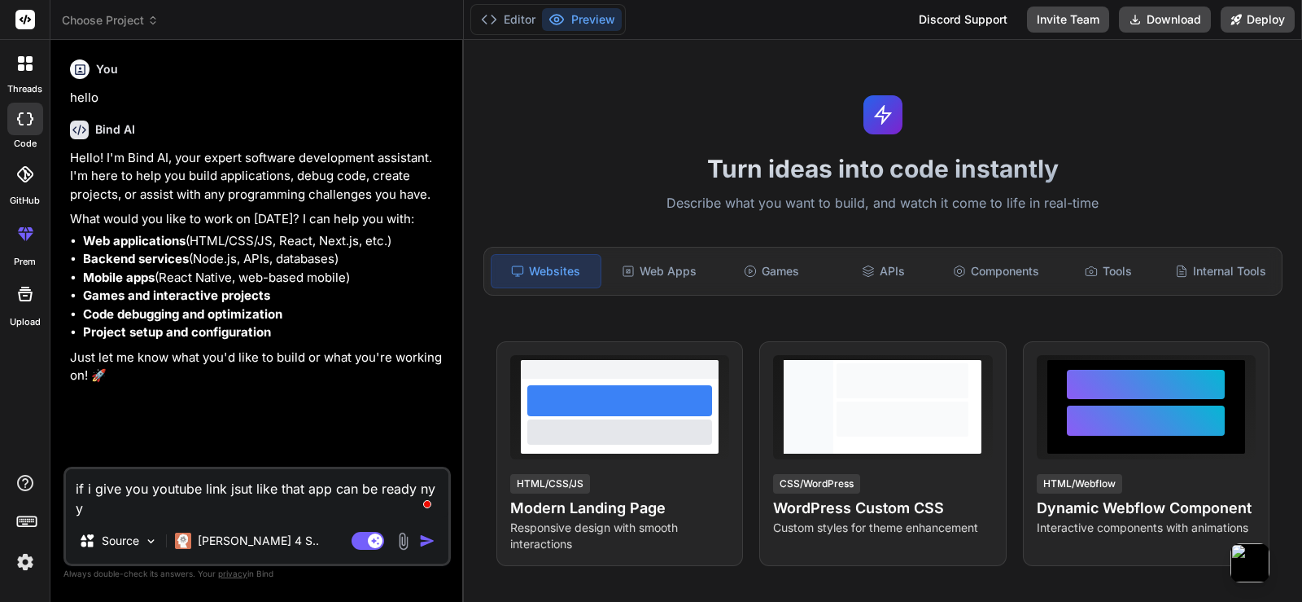
type textarea "if i give you youtube link jsut like that app can be ready ny yo"
type textarea "x"
type textarea "if i give you youtube link jsut like that app can be ready ny you"
type textarea "x"
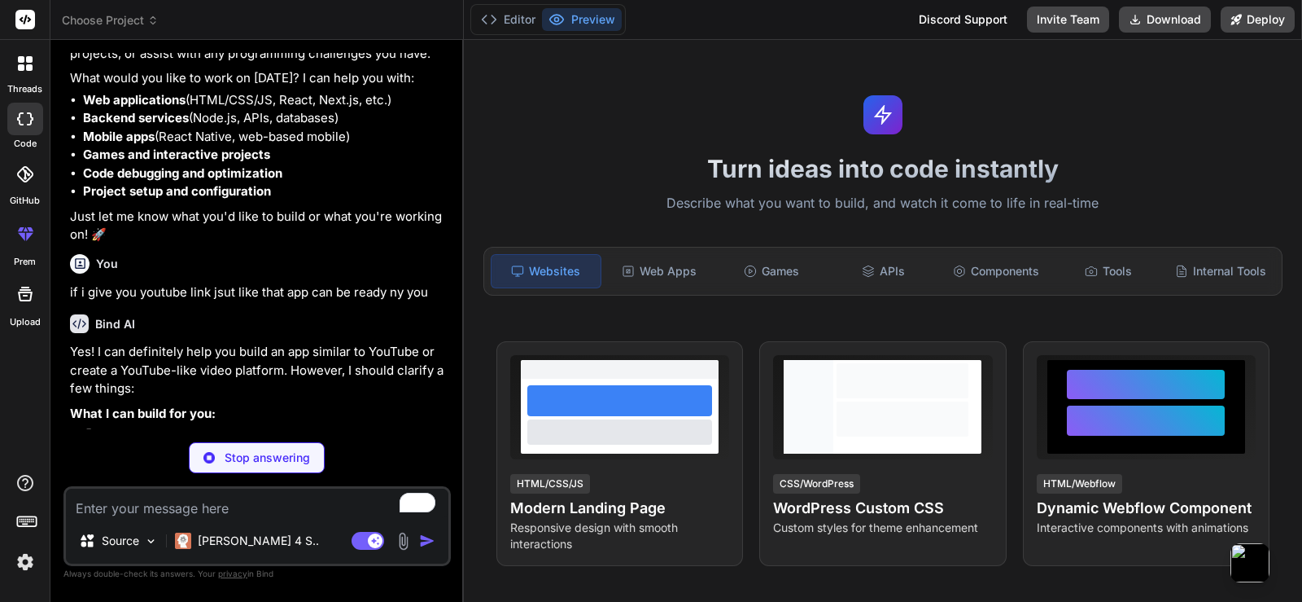
scroll to position [193, 0]
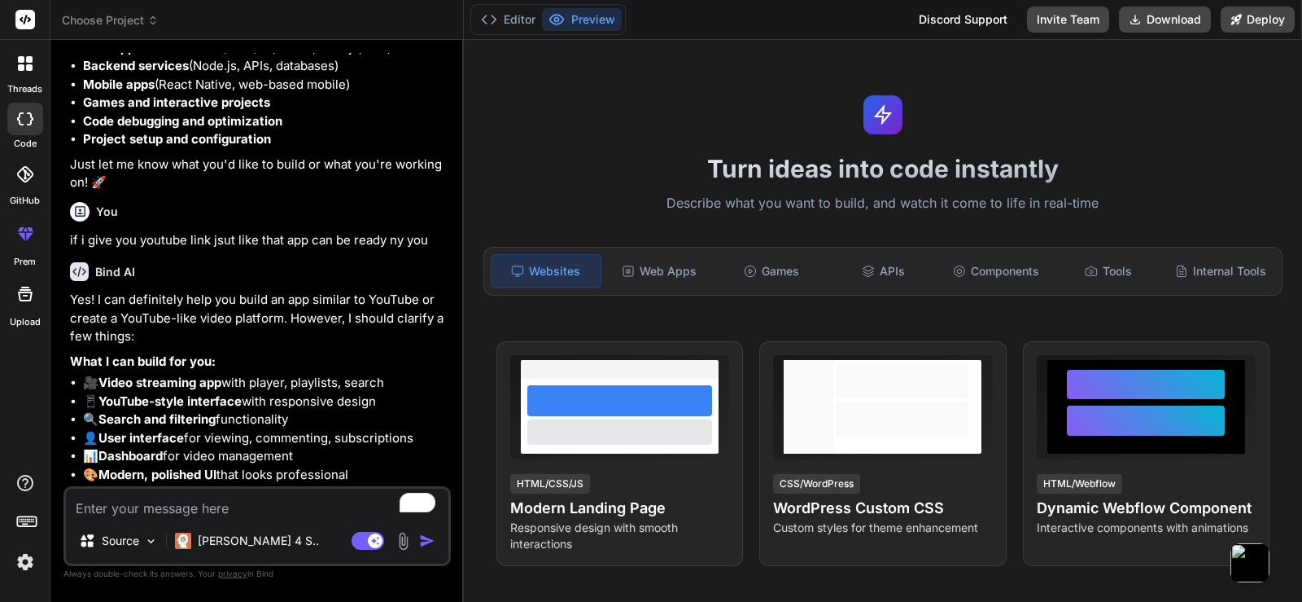
type textarea "x"
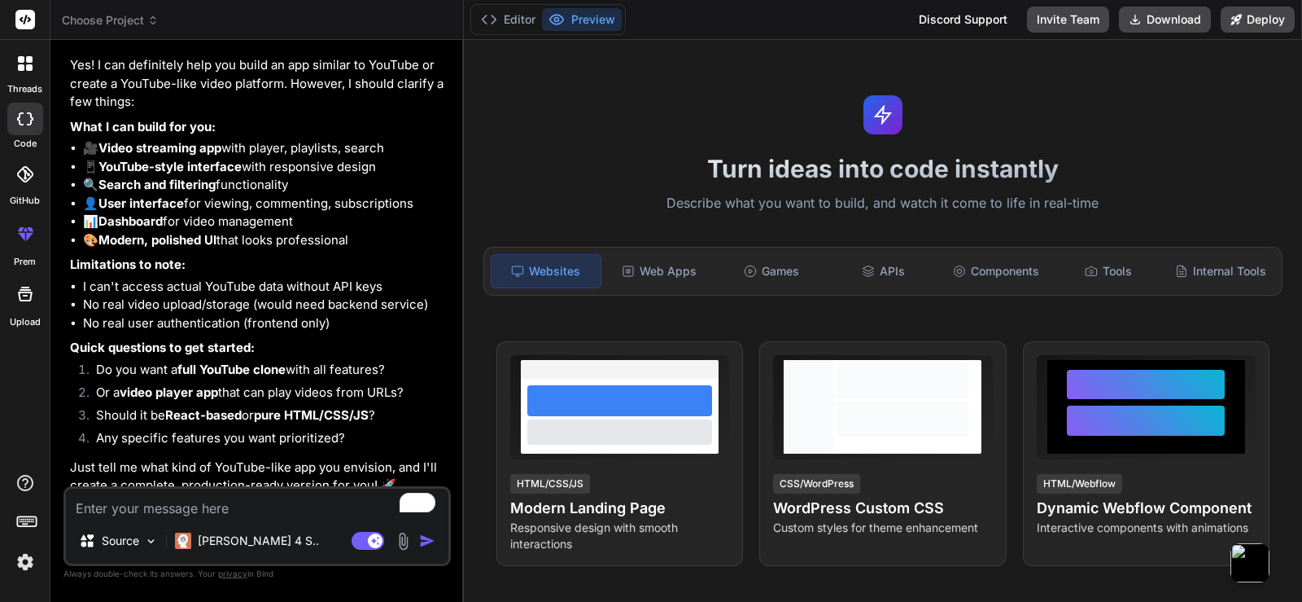
scroll to position [440, 0]
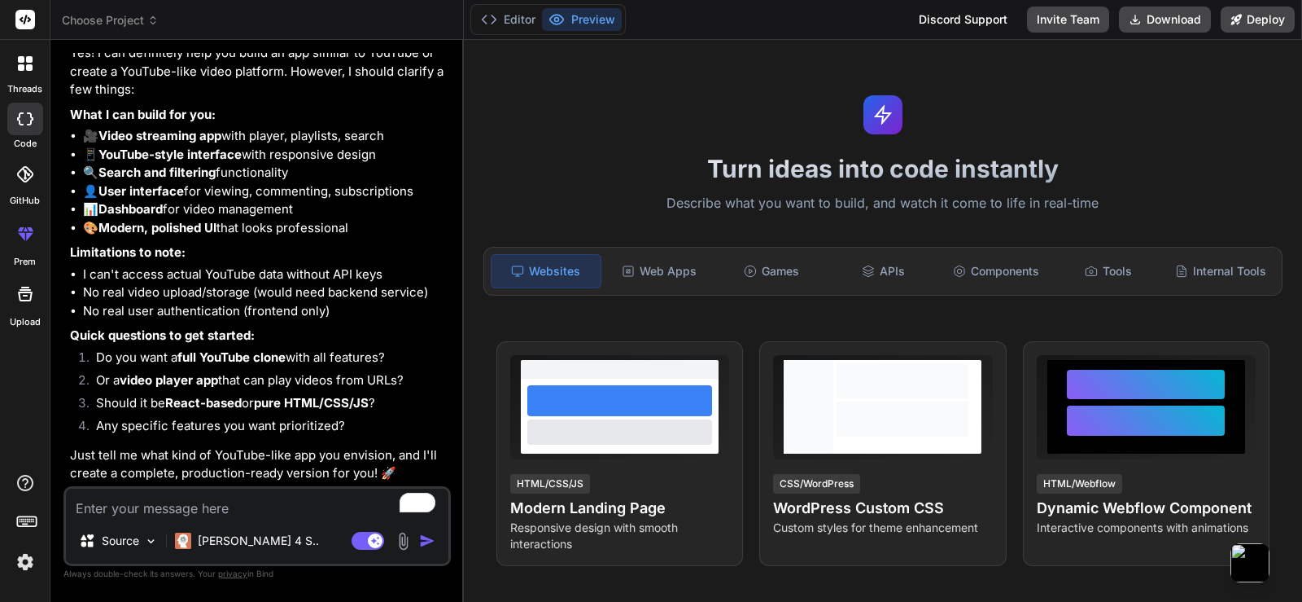
click at [183, 507] on textarea "To enrich screen reader interactions, please activate Accessibility in Grammarl…" at bounding box center [257, 502] width 383 height 29
type textarea "n"
type textarea "x"
type textarea "no"
type textarea "x"
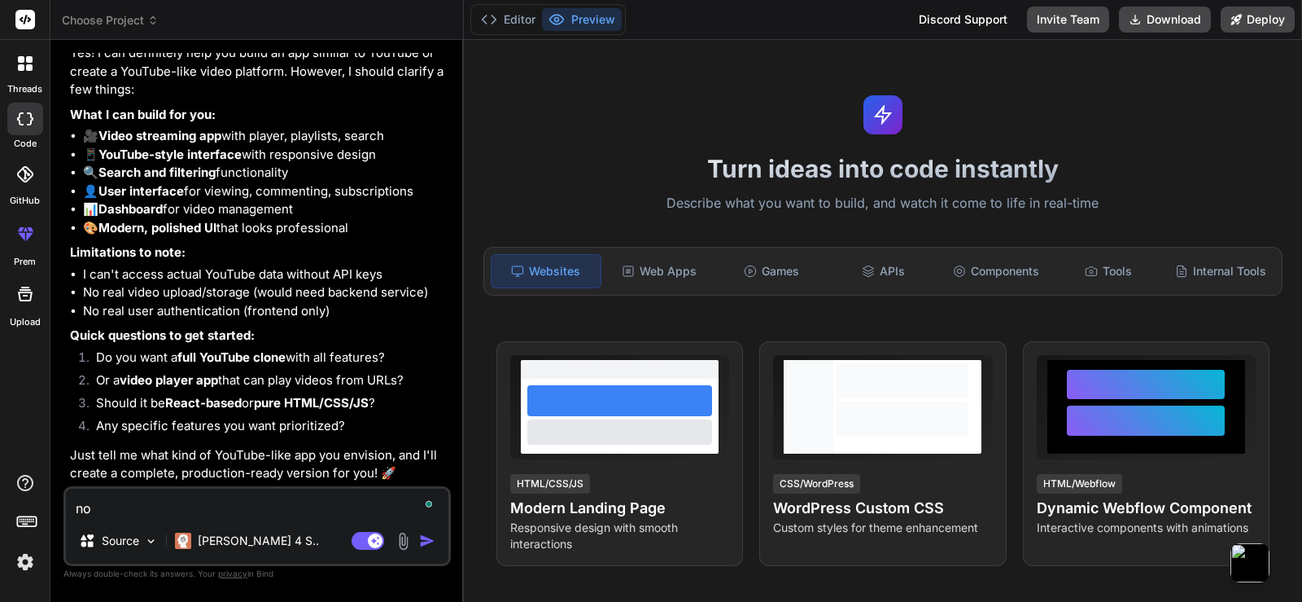
type textarea "no"
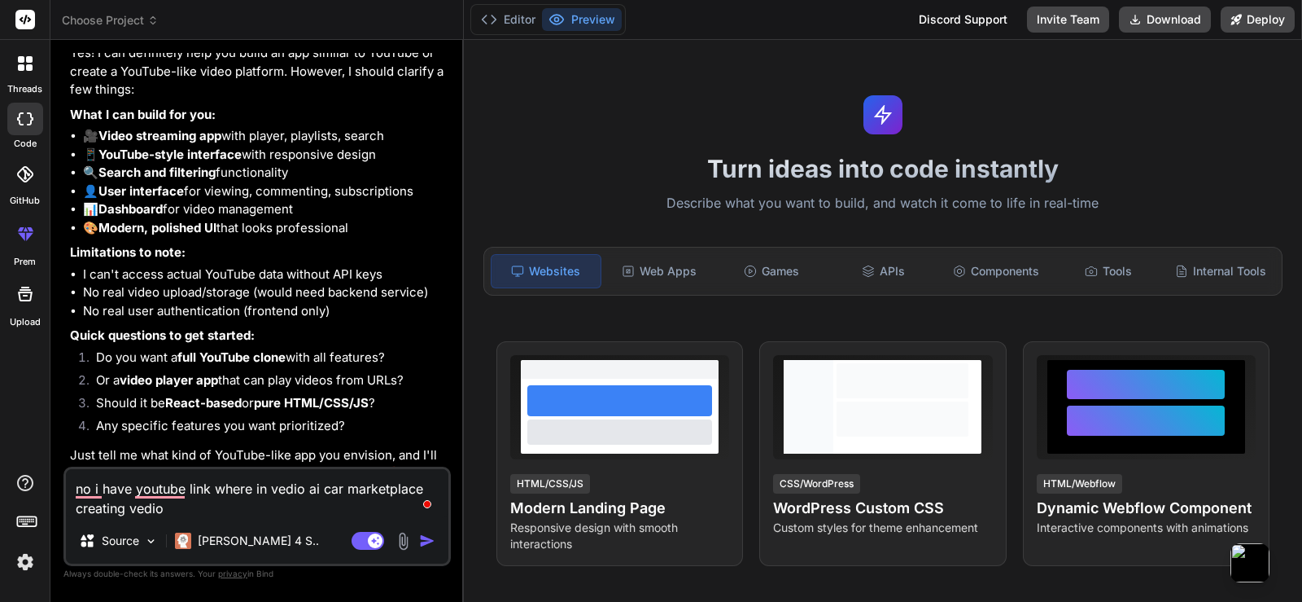
click at [427, 484] on textarea "no i have youtube link where in vedio ai car marketplace creating vedio" at bounding box center [257, 493] width 383 height 49
click at [251, 504] on textarea "no i have youtube link where in vedio ai car marketplace app creating [DEMOGRAP…" at bounding box center [257, 493] width 383 height 49
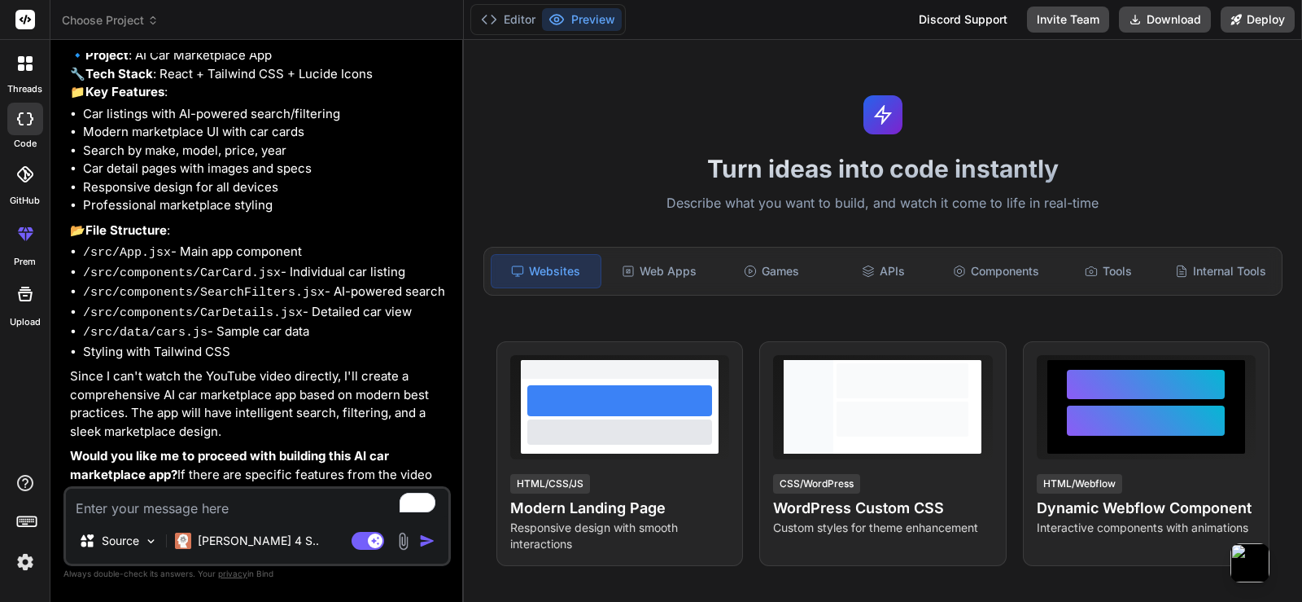
scroll to position [1120, 0]
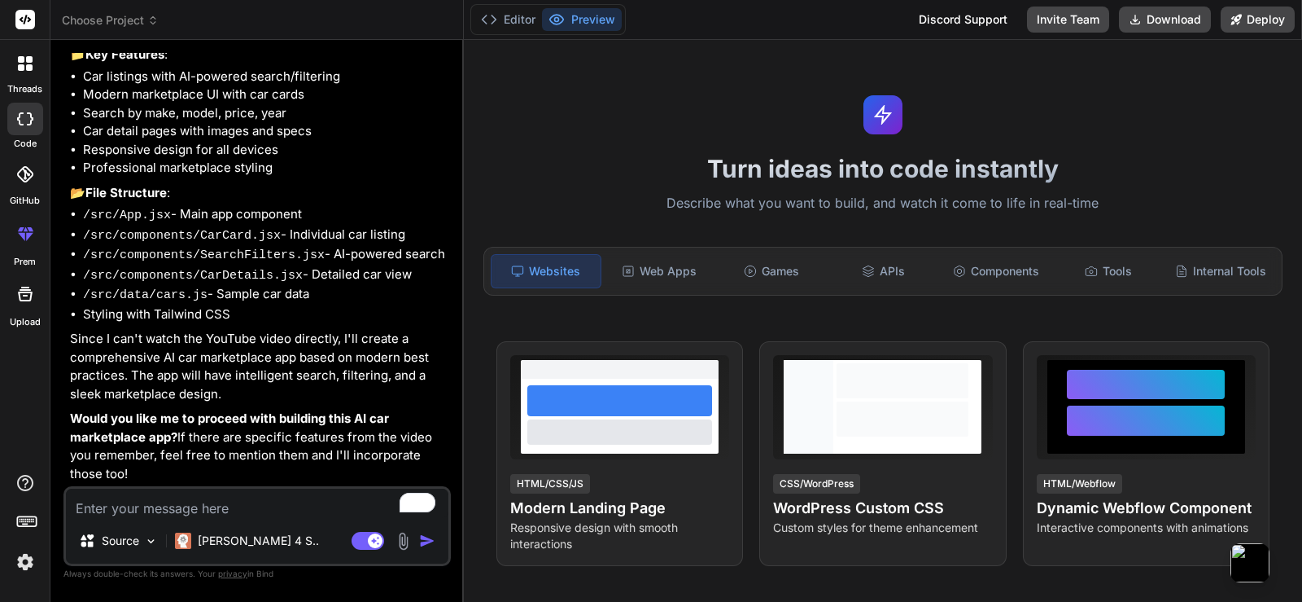
click at [350, 497] on textarea "To enrich screen reader interactions, please activate Accessibility in Grammarl…" at bounding box center [257, 502] width 383 height 29
paste textarea "Full Stack React Project ( AI Car Marketplace ) - Next JS, Tailwind, Gemini AI,…"
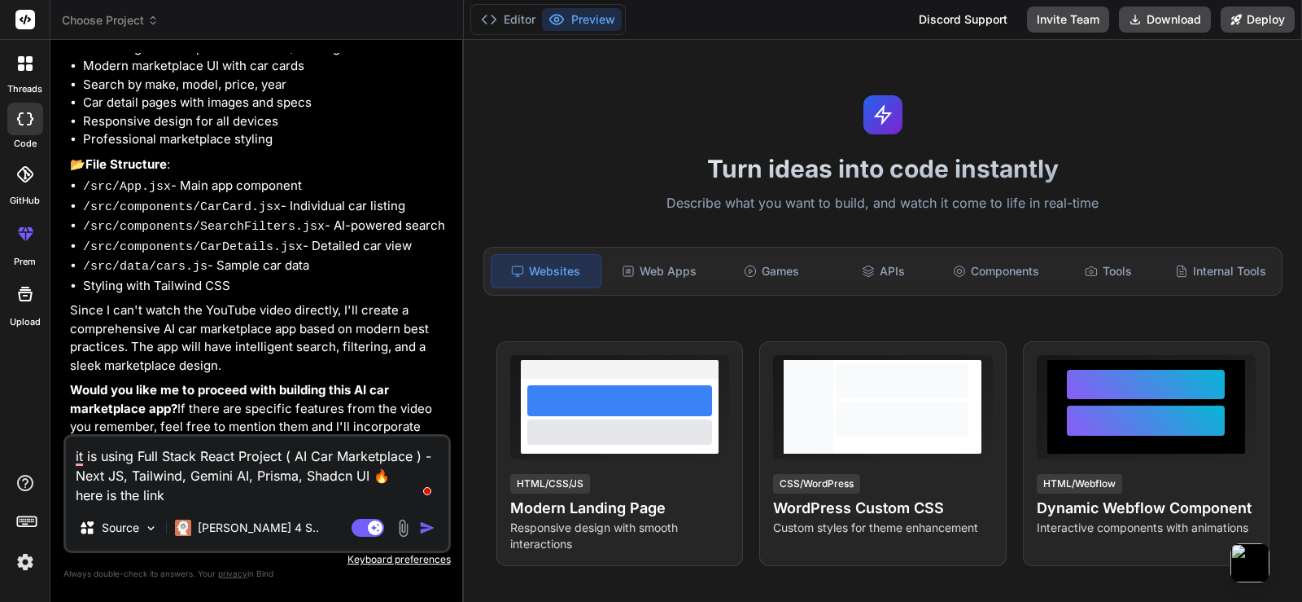
paste textarea "[URL][DOMAIN_NAME]"
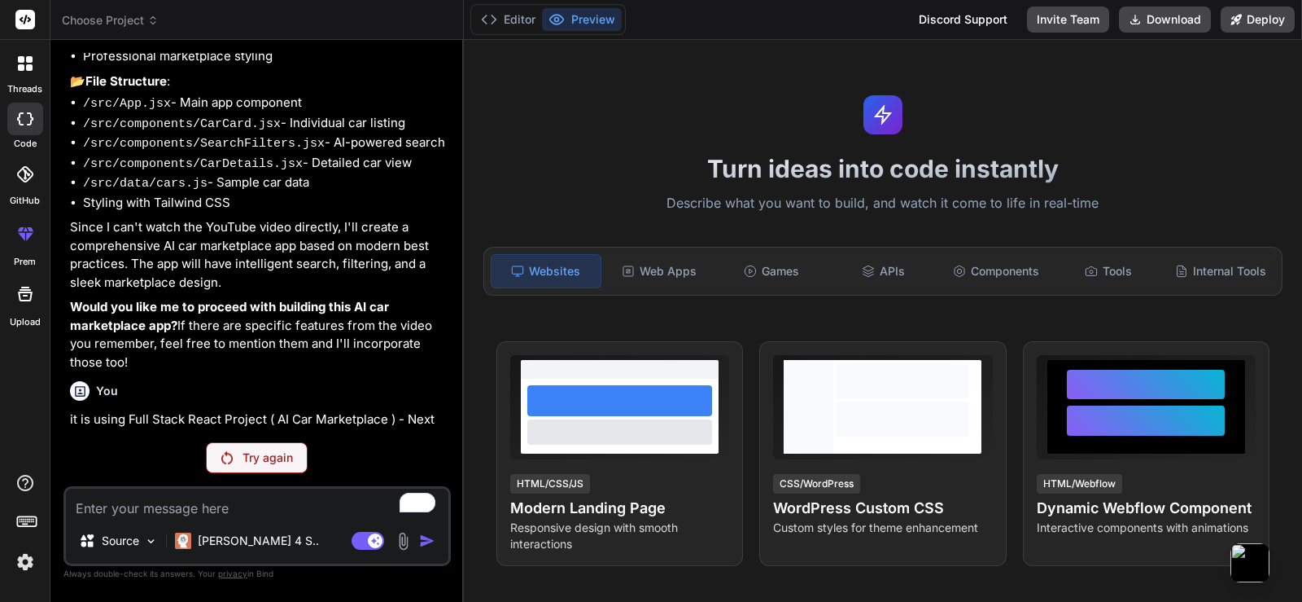
scroll to position [1305, 0]
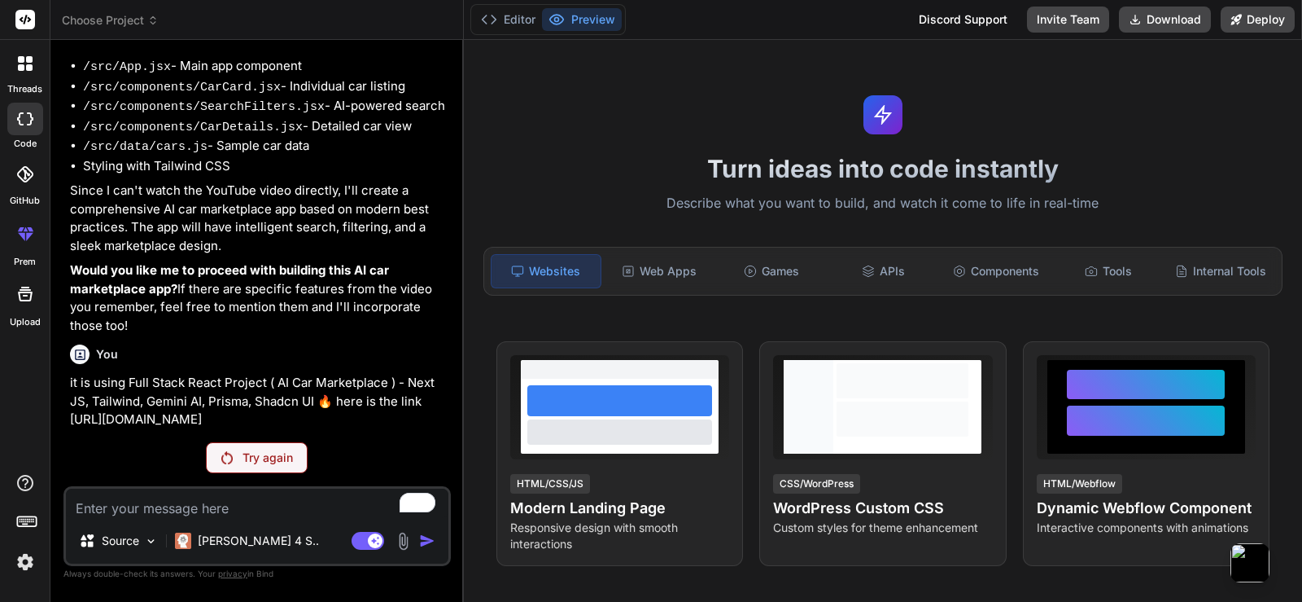
click at [287, 457] on p "Try again" at bounding box center [268, 457] width 50 height 16
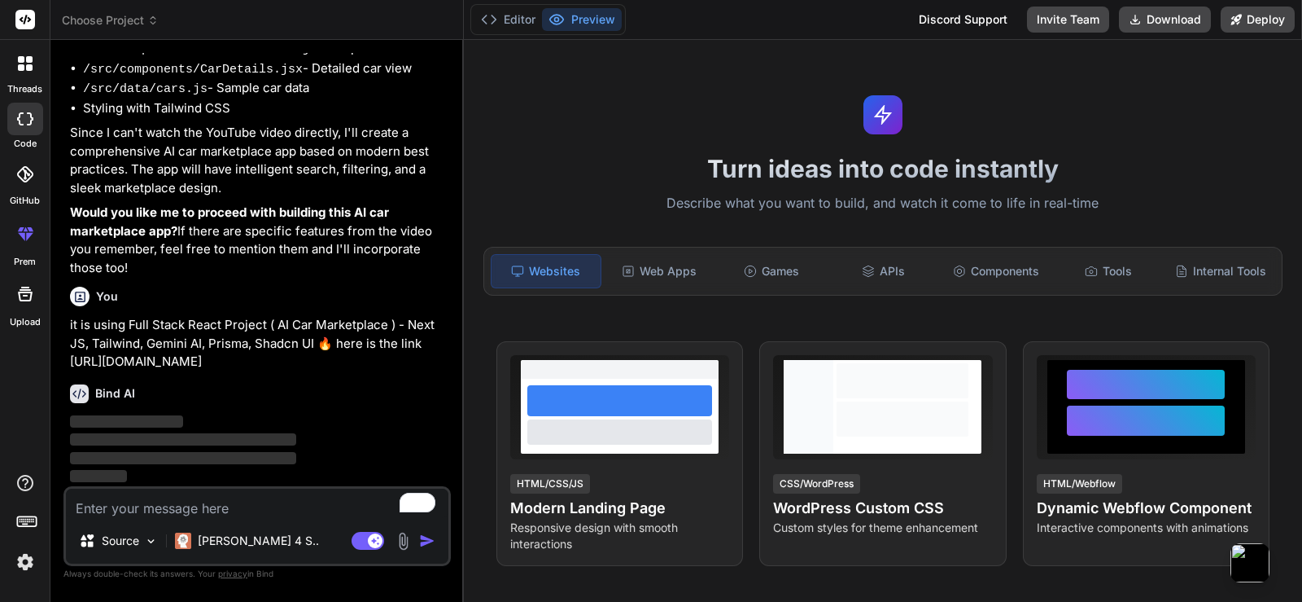
scroll to position [1363, 0]
click at [675, 275] on div "Web Apps" at bounding box center [659, 271] width 109 height 34
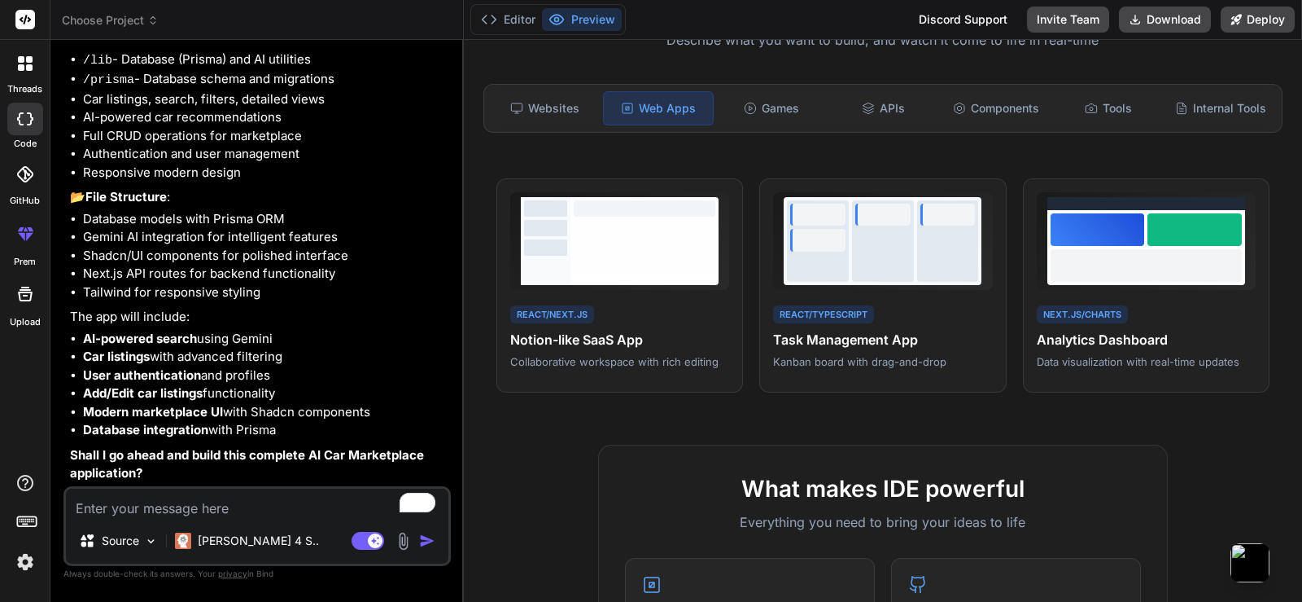
scroll to position [1969, 0]
click at [245, 496] on textarea "To enrich screen reader interactions, please activate Accessibility in Grammarl…" at bounding box center [257, 502] width 383 height 29
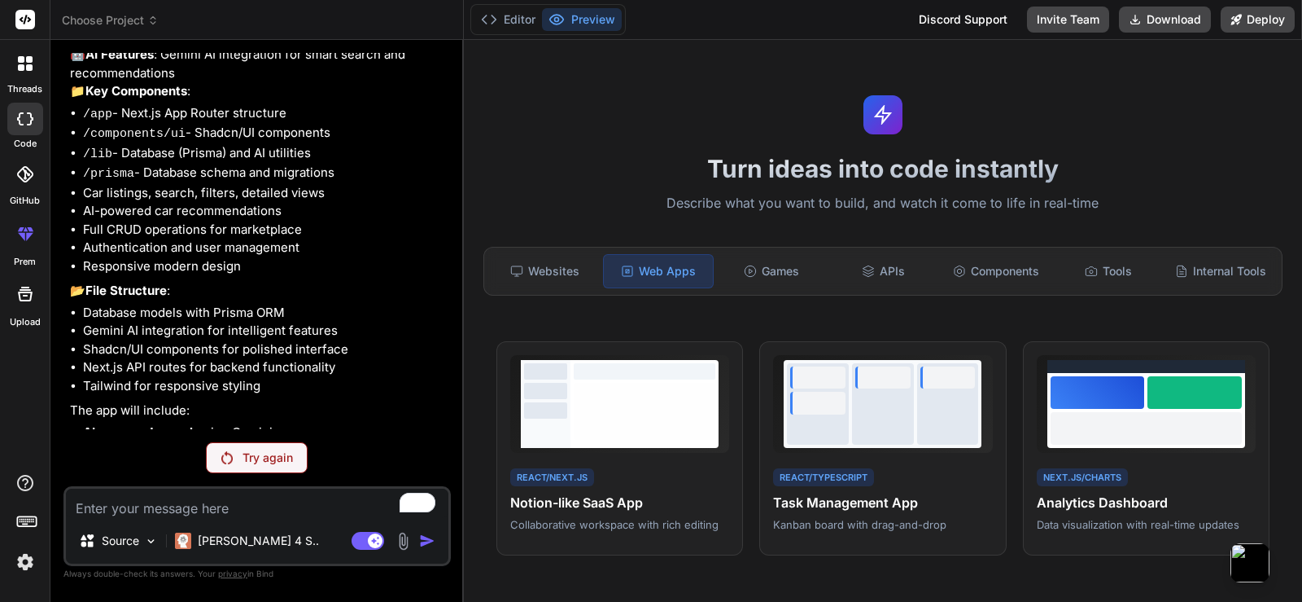
scroll to position [1925, 0]
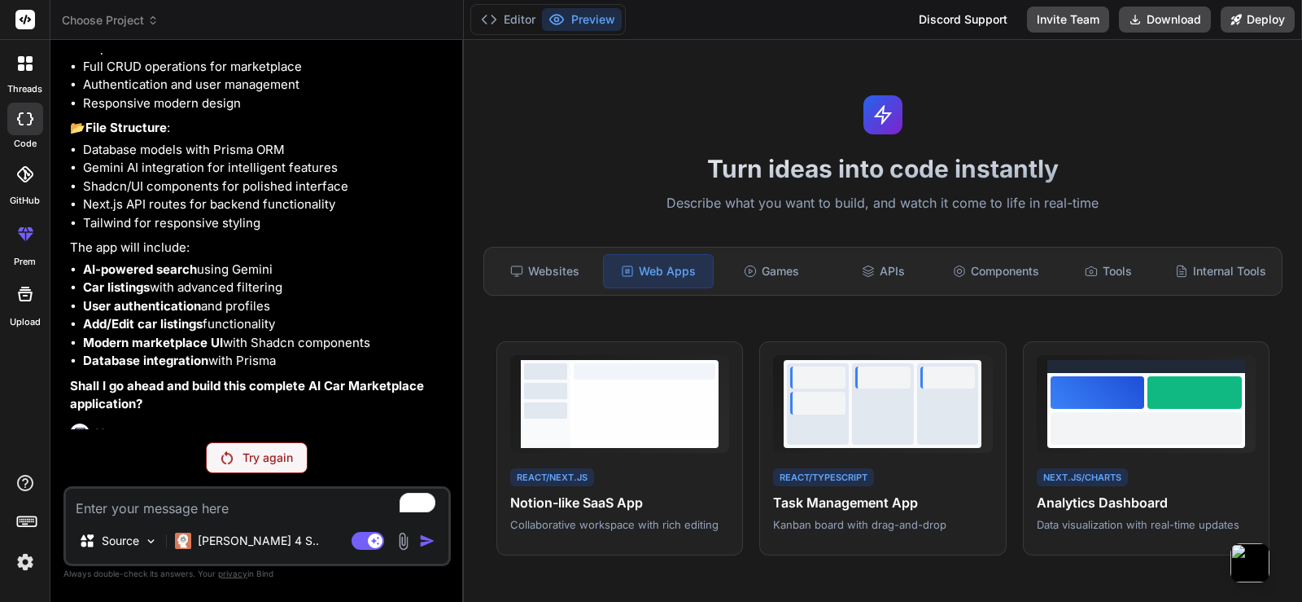
click at [275, 468] on div "Try again" at bounding box center [257, 457] width 102 height 31
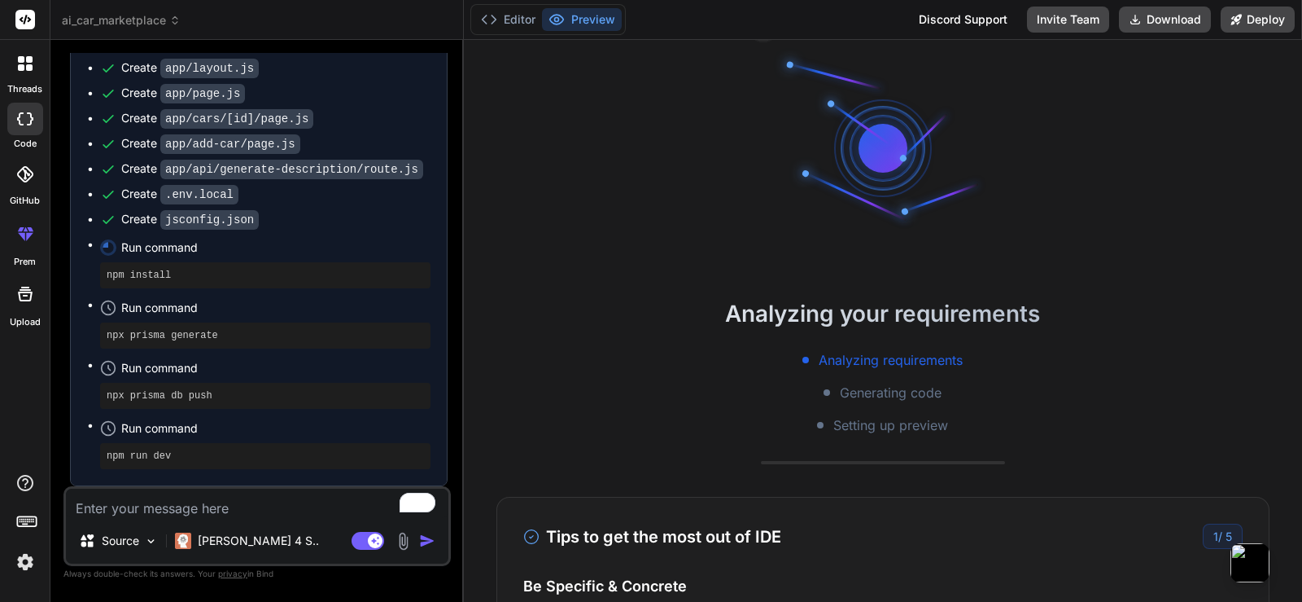
scroll to position [0, 0]
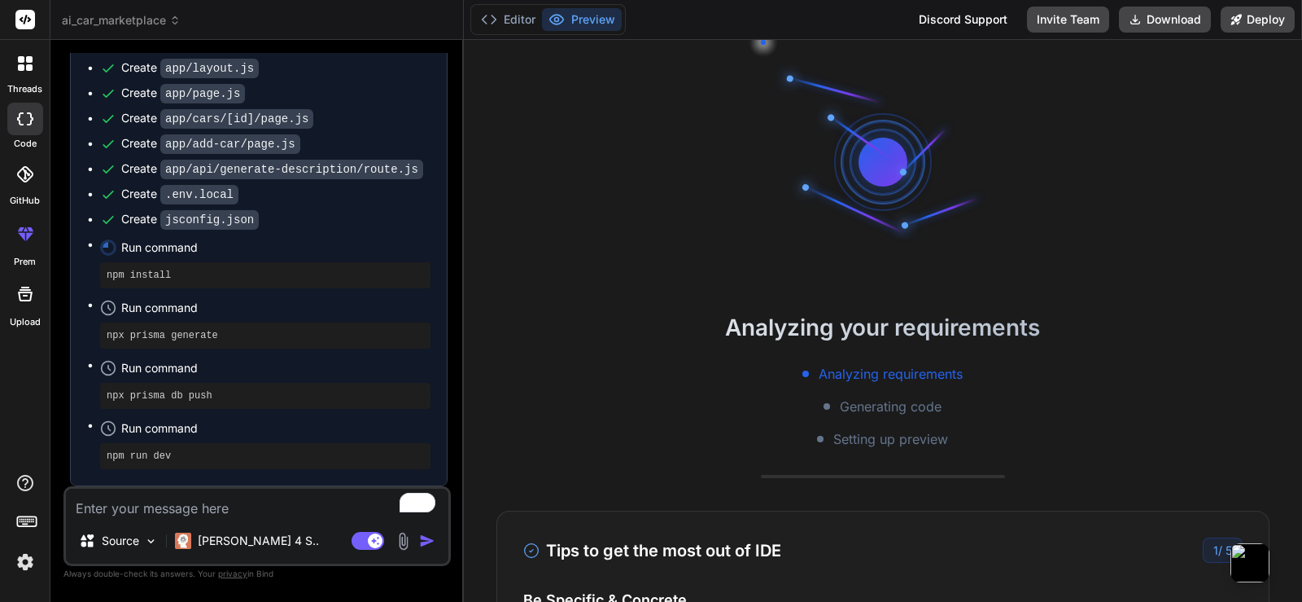
click at [581, 20] on button "Preview" at bounding box center [582, 19] width 80 height 23
click at [583, 20] on button "Preview" at bounding box center [582, 19] width 80 height 23
click at [583, 19] on button "Preview" at bounding box center [582, 19] width 80 height 23
click at [575, 15] on button "Preview" at bounding box center [582, 19] width 80 height 23
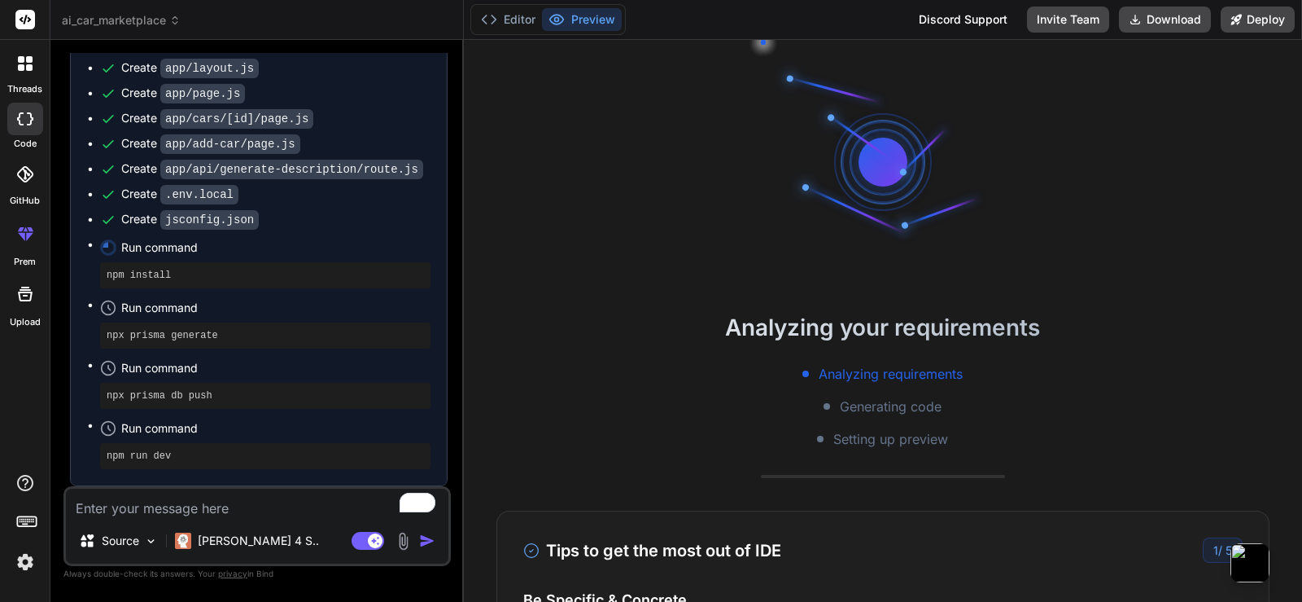
click at [575, 15] on button "Preview" at bounding box center [582, 19] width 80 height 23
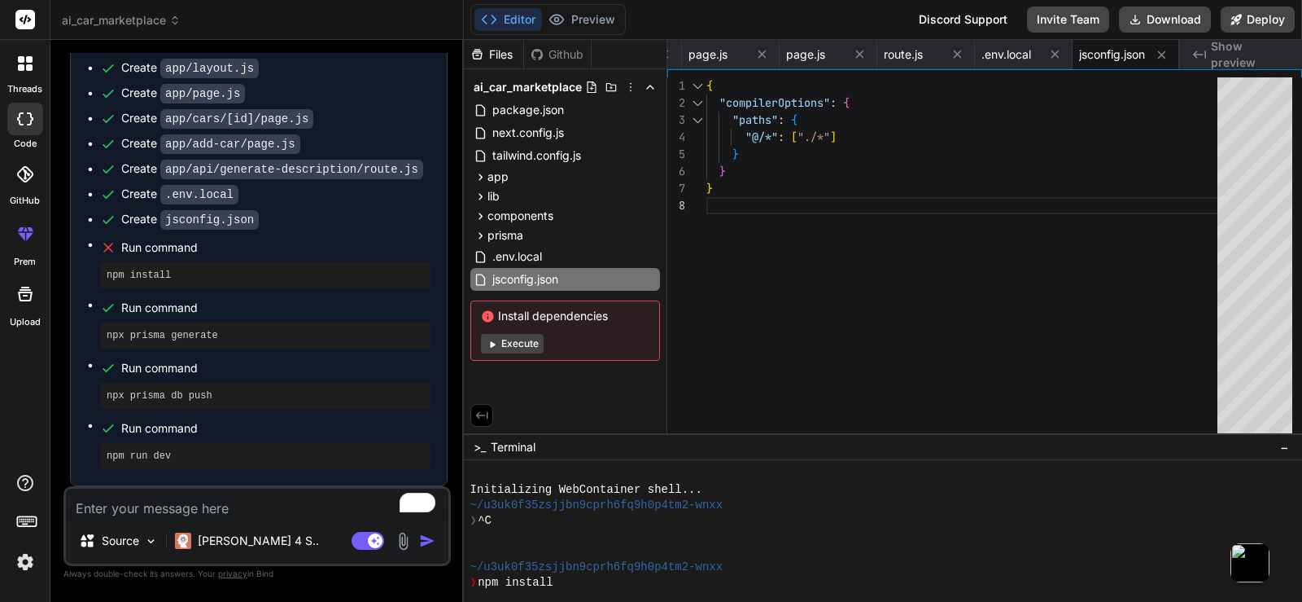
scroll to position [340, 0]
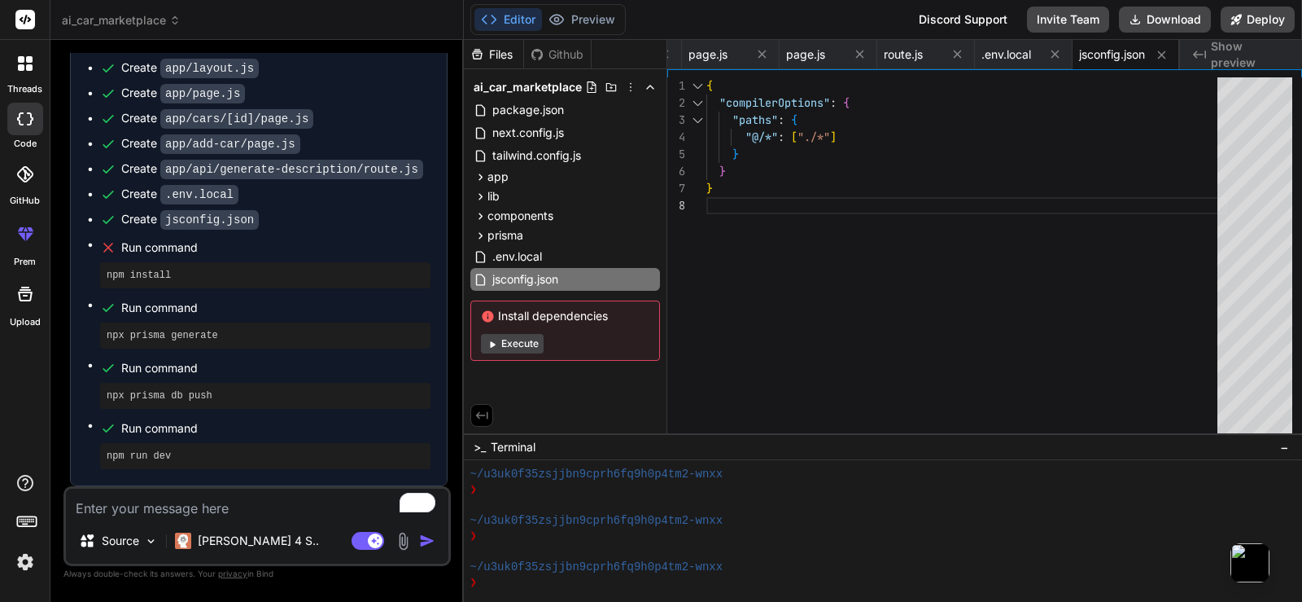
click at [522, 339] on button "Execute" at bounding box center [512, 344] width 63 height 20
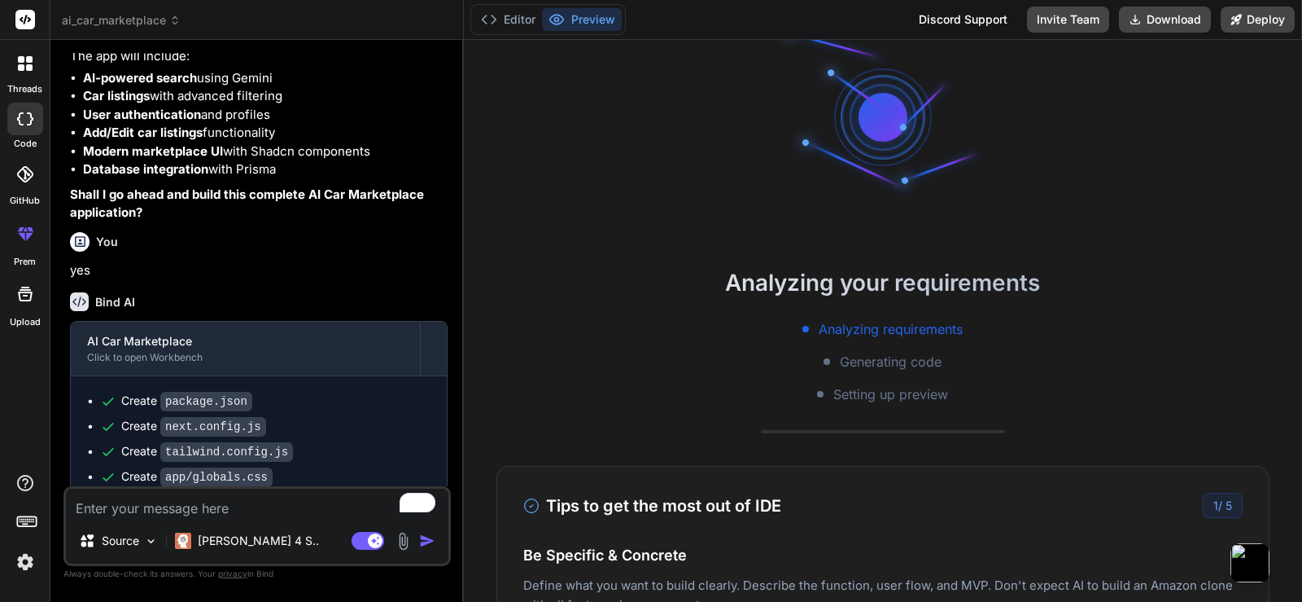
scroll to position [0, 0]
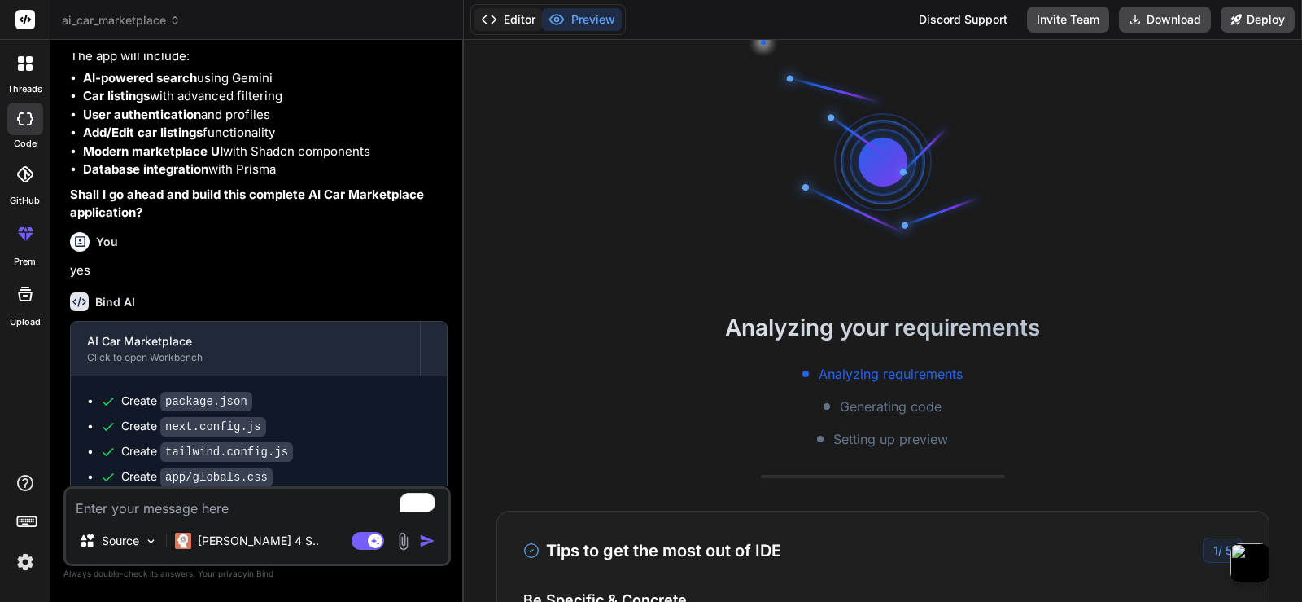
click at [526, 16] on button "Editor" at bounding box center [509, 19] width 68 height 23
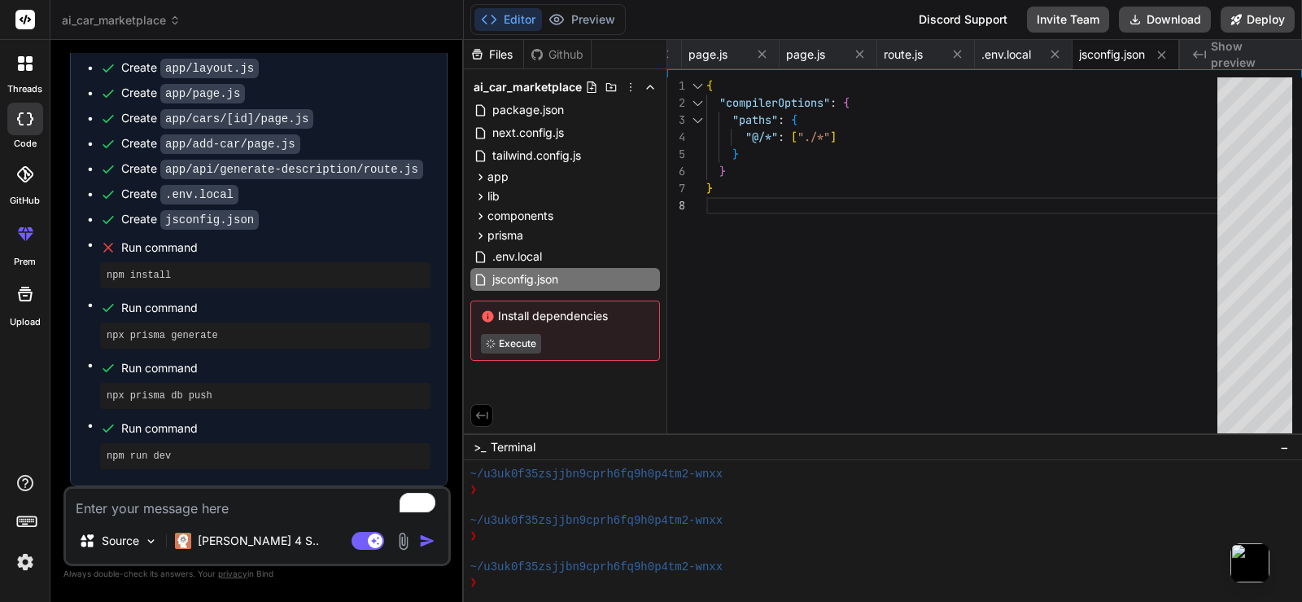
scroll to position [3093, 0]
click at [584, 6] on div "Editor Preview" at bounding box center [547, 19] width 155 height 31
click at [587, 15] on button "Preview" at bounding box center [582, 19] width 80 height 23
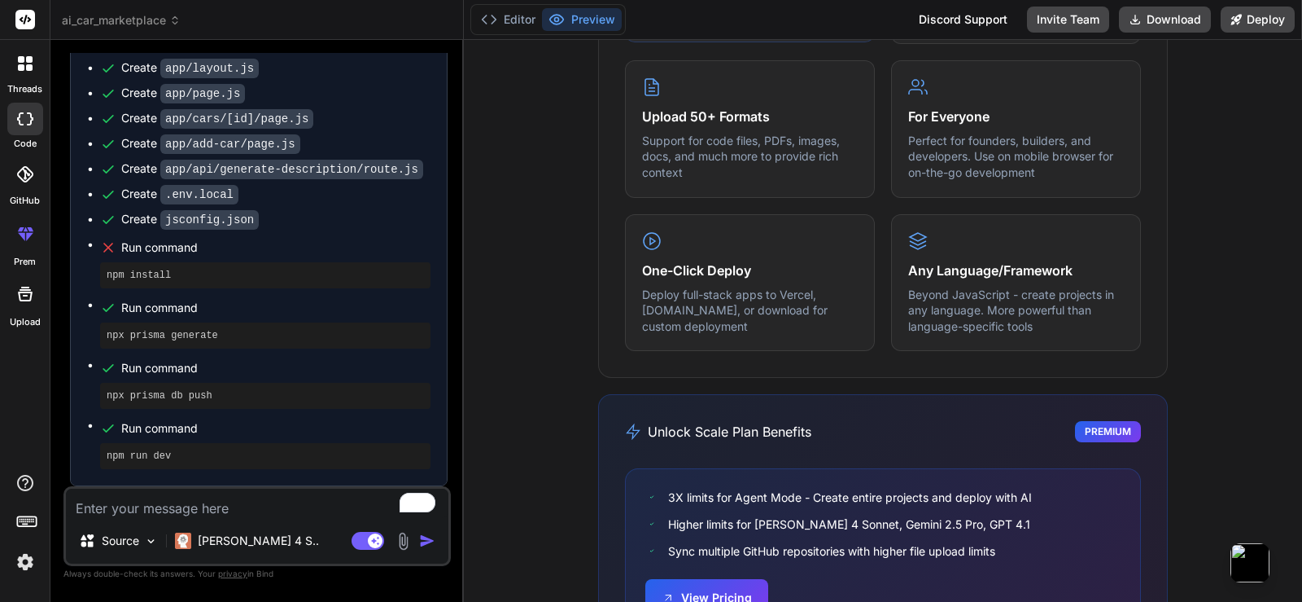
scroll to position [1066, 0]
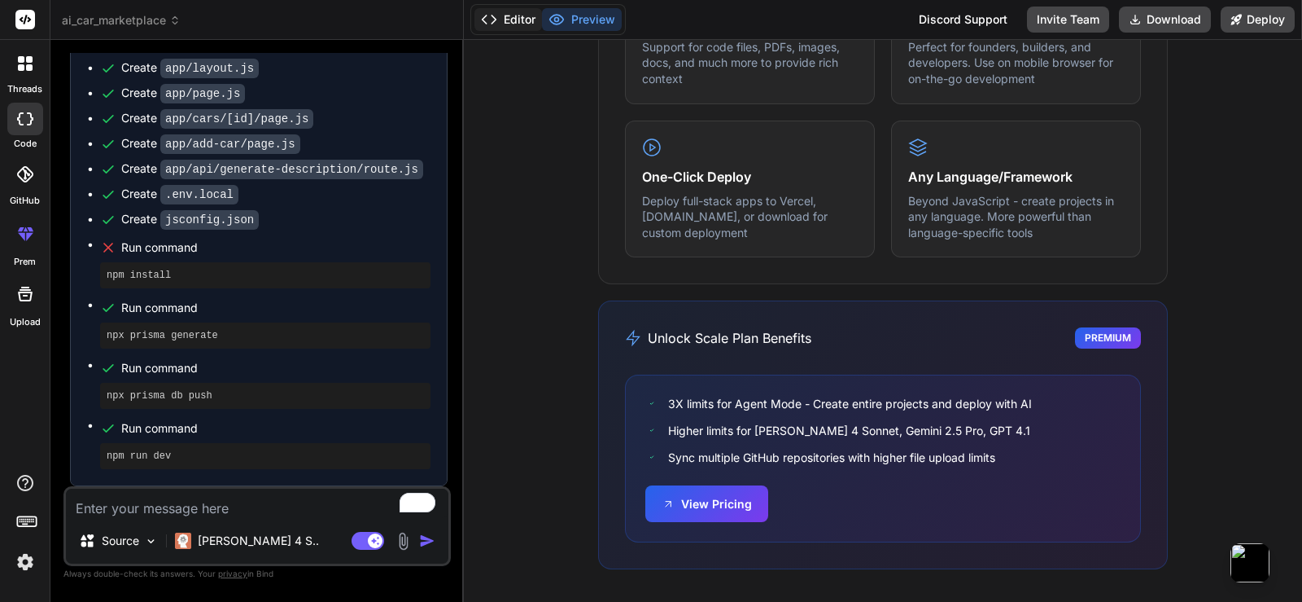
click at [535, 20] on button "Editor" at bounding box center [509, 19] width 68 height 23
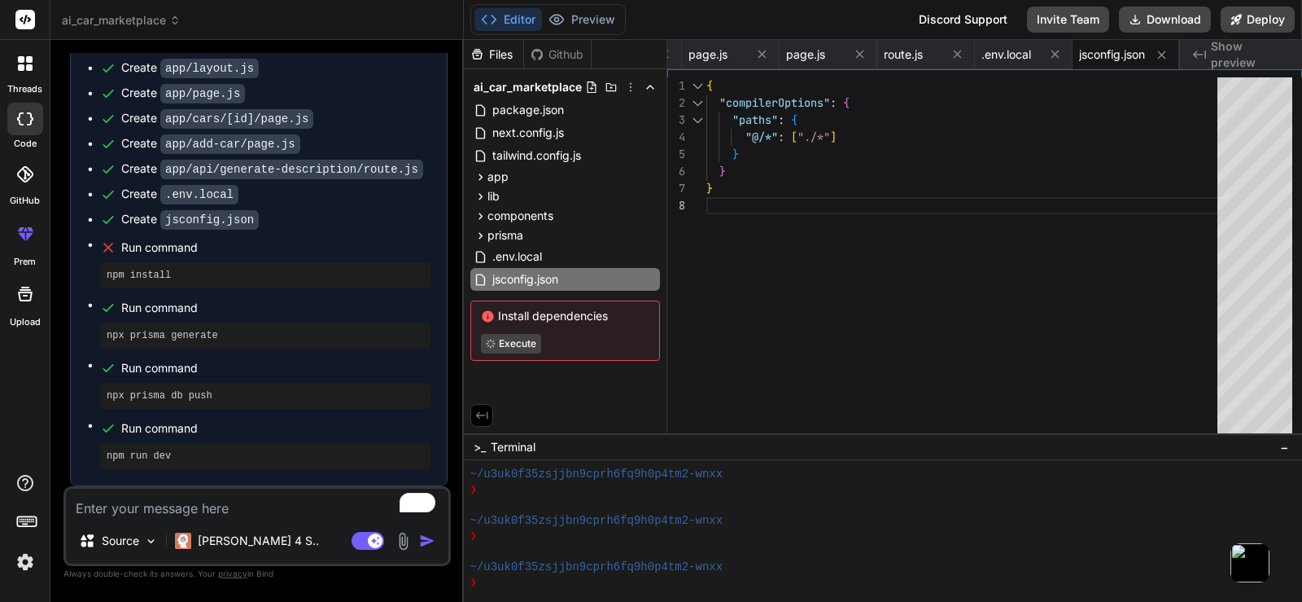
click at [213, 510] on textarea "To enrich screen reader interactions, please activate Accessibility in Grammarl…" at bounding box center [257, 502] width 383 height 29
click at [1190, 14] on button "Download" at bounding box center [1165, 20] width 92 height 26
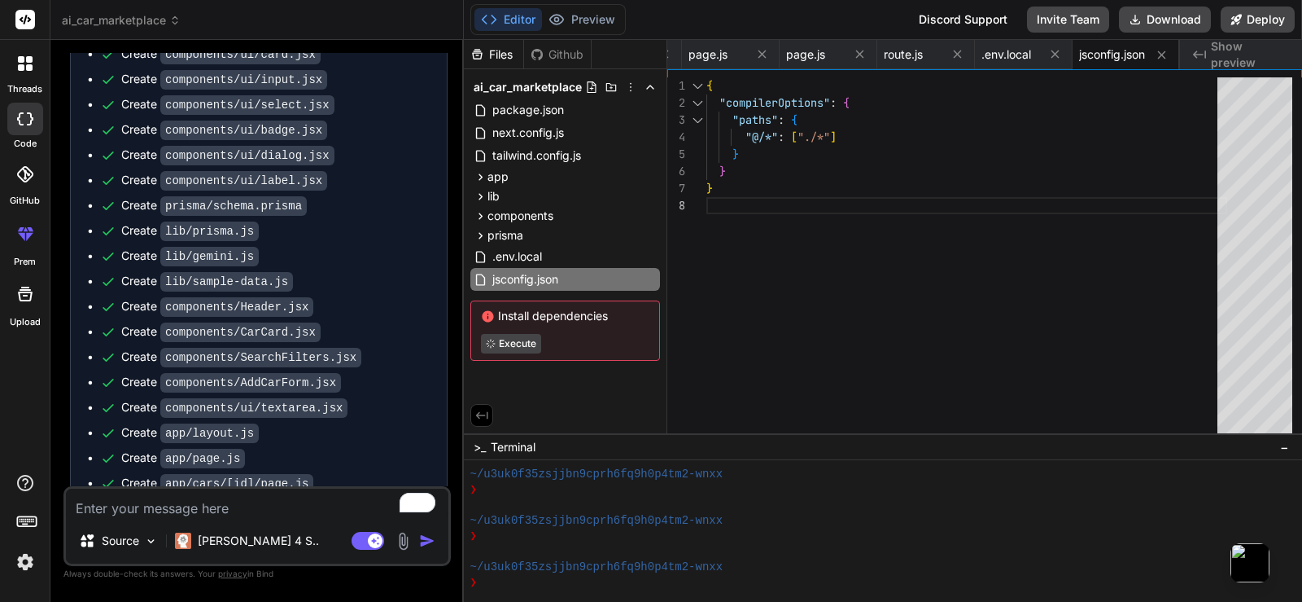
scroll to position [2605, 0]
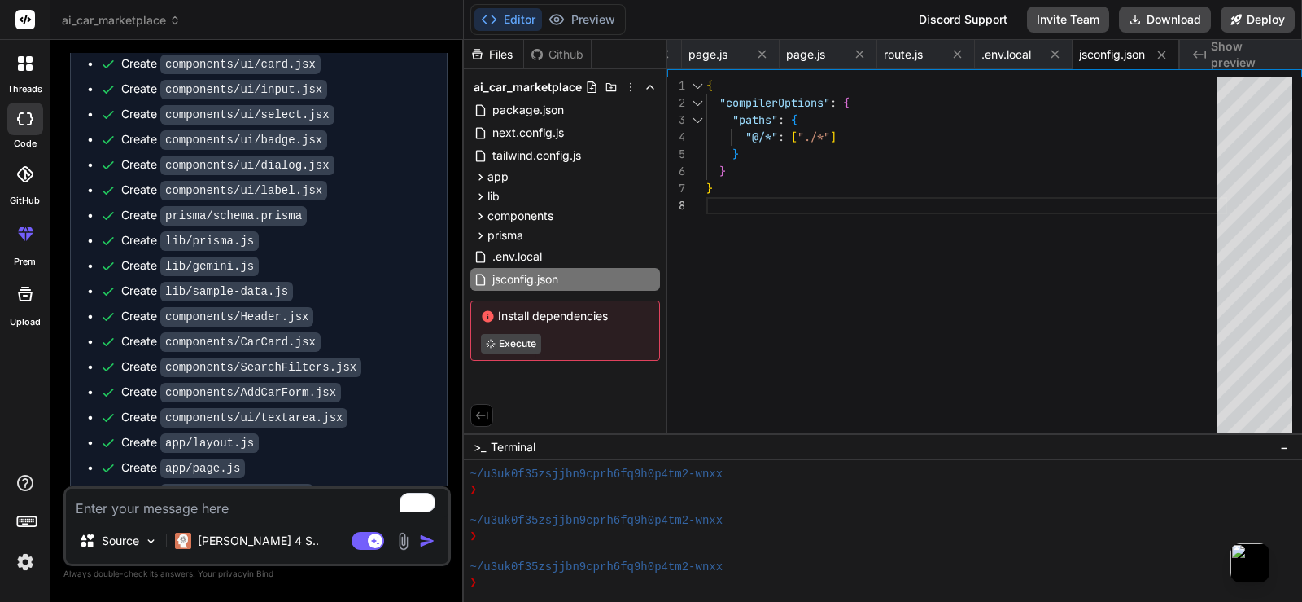
click at [1227, 59] on span "Show preview" at bounding box center [1250, 54] width 78 height 33
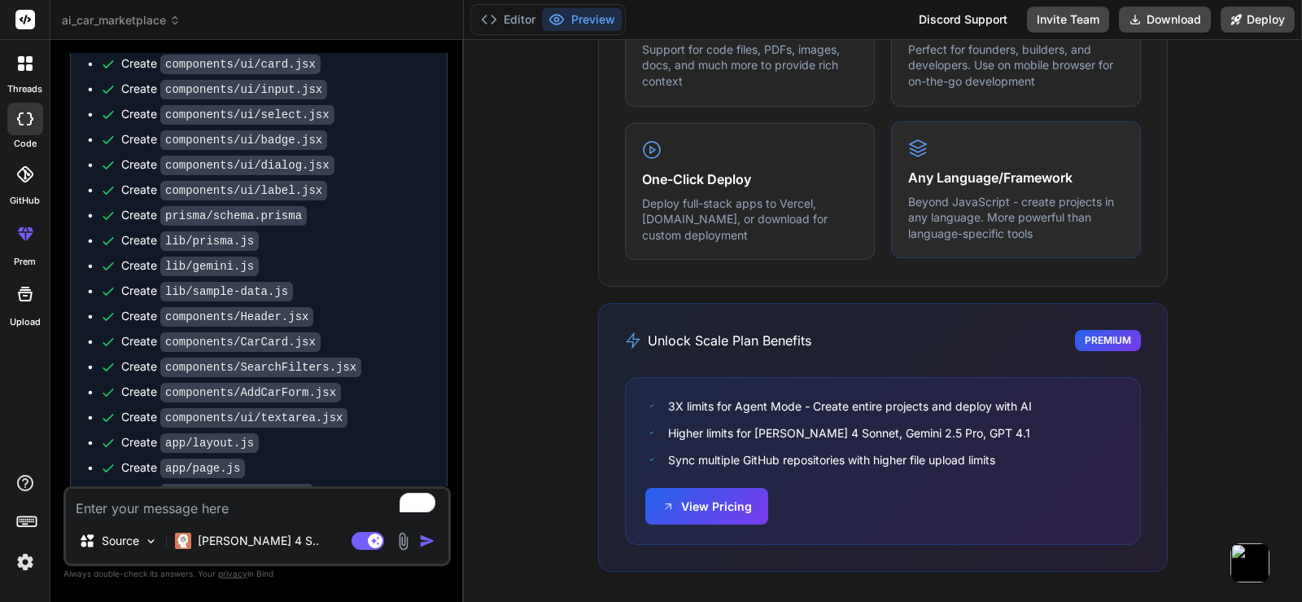
scroll to position [1066, 0]
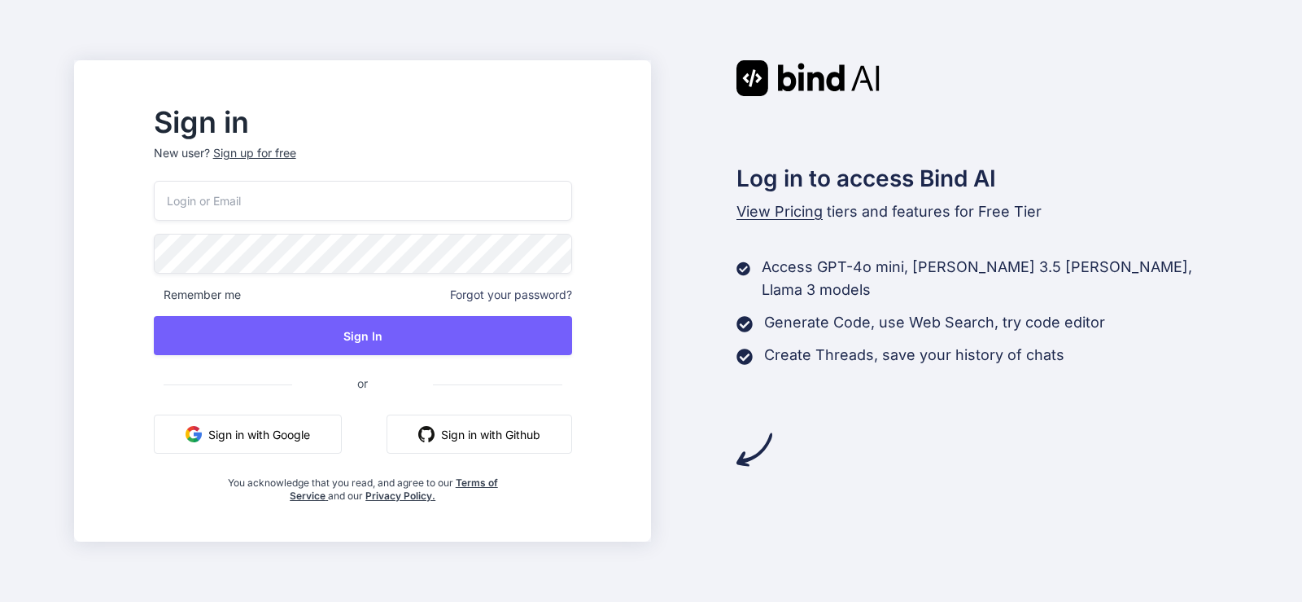
click at [320, 435] on button "Sign in with Google" at bounding box center [248, 433] width 188 height 39
click at [273, 437] on button "Sign in with Google" at bounding box center [248, 433] width 188 height 39
